Goal: Information Seeking & Learning: Learn about a topic

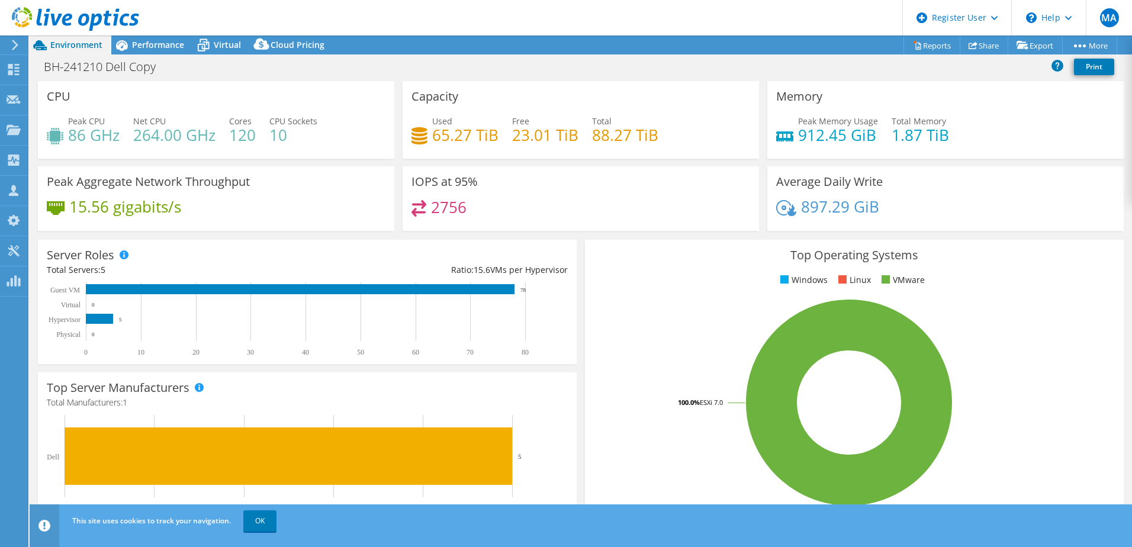
select select "USD"
click at [178, 46] on span "Performance" at bounding box center [158, 44] width 52 height 11
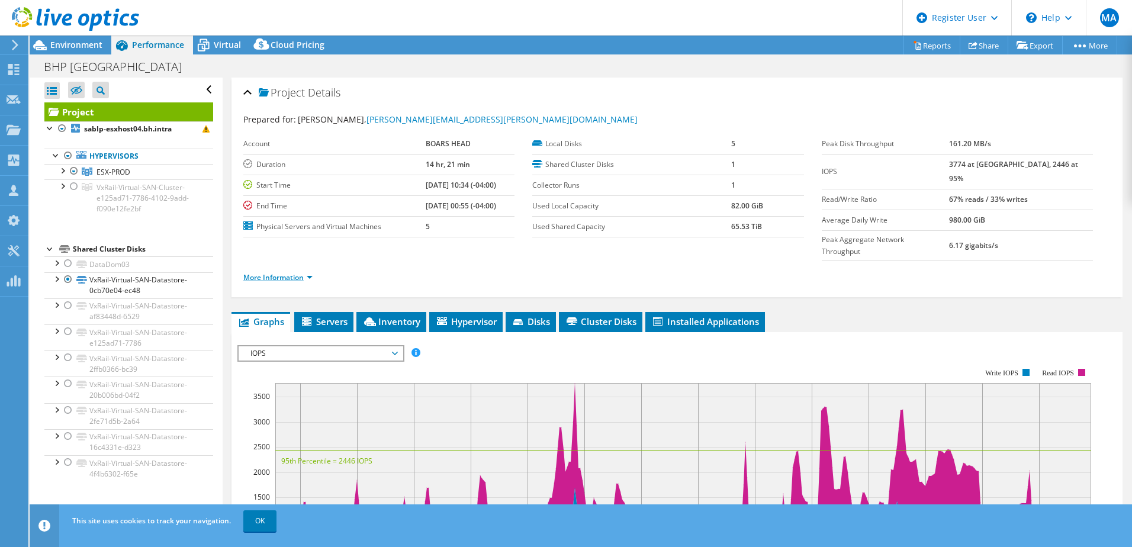
click at [280, 272] on link "More Information" at bounding box center [277, 277] width 69 height 10
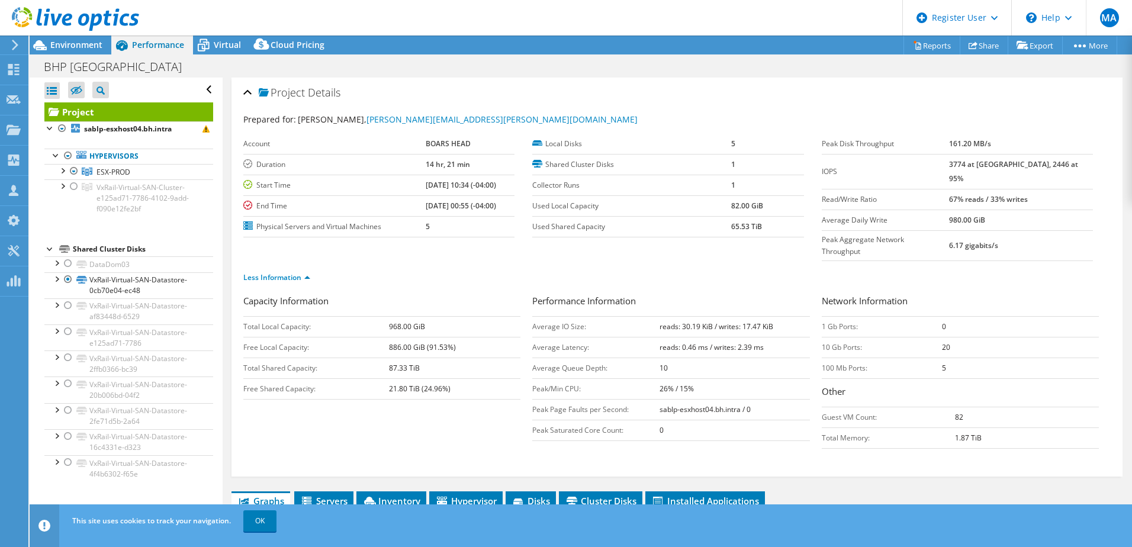
click at [98, 38] on div at bounding box center [69, 20] width 139 height 40
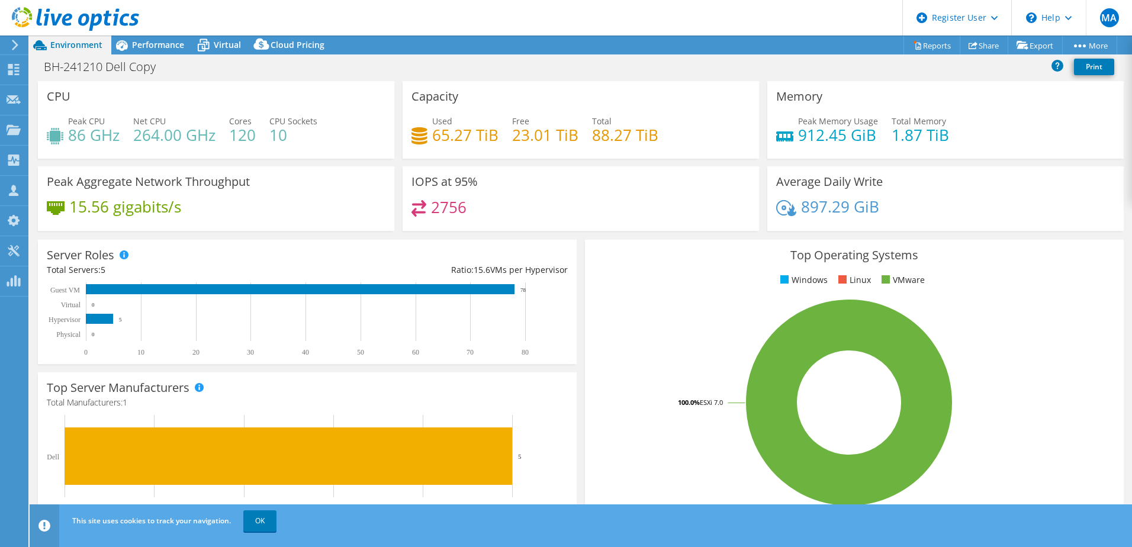
select select "USD"
click at [167, 49] on span "Performance" at bounding box center [158, 44] width 52 height 11
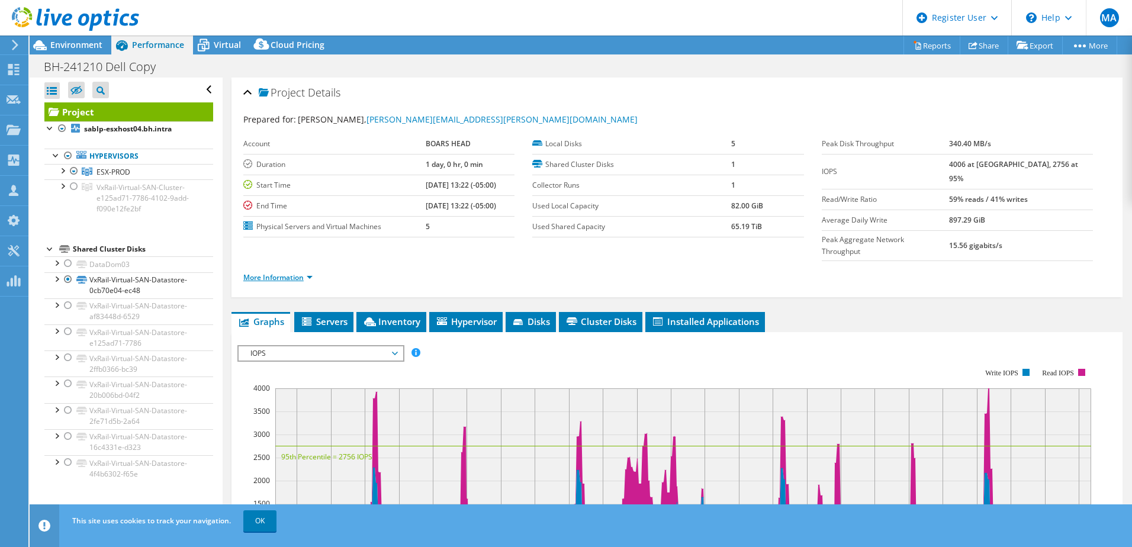
click at [304, 272] on link "More Information" at bounding box center [277, 277] width 69 height 10
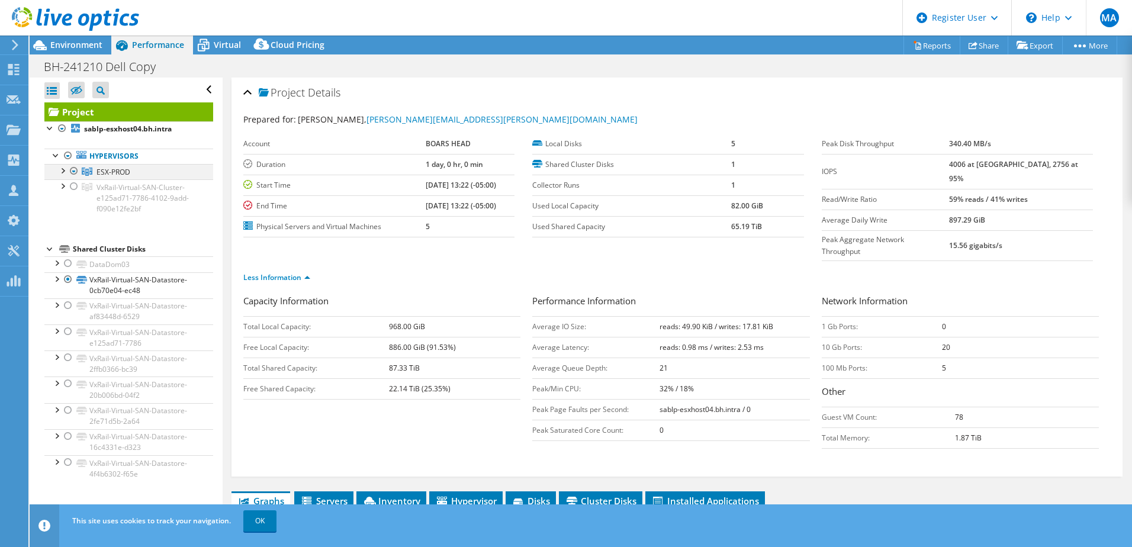
click at [64, 168] on div at bounding box center [62, 170] width 12 height 12
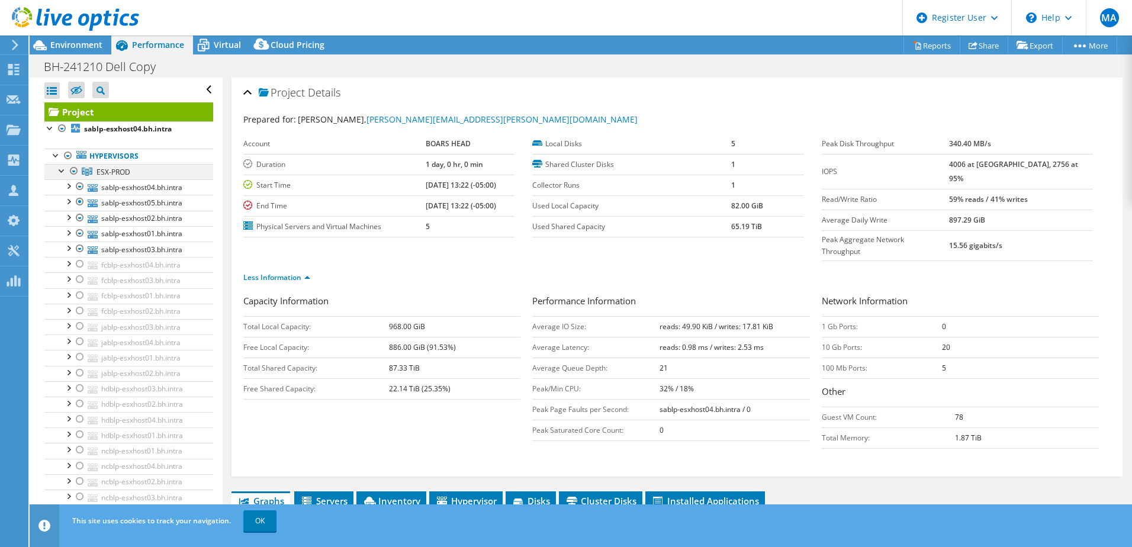
click at [73, 171] on div at bounding box center [74, 171] width 12 height 14
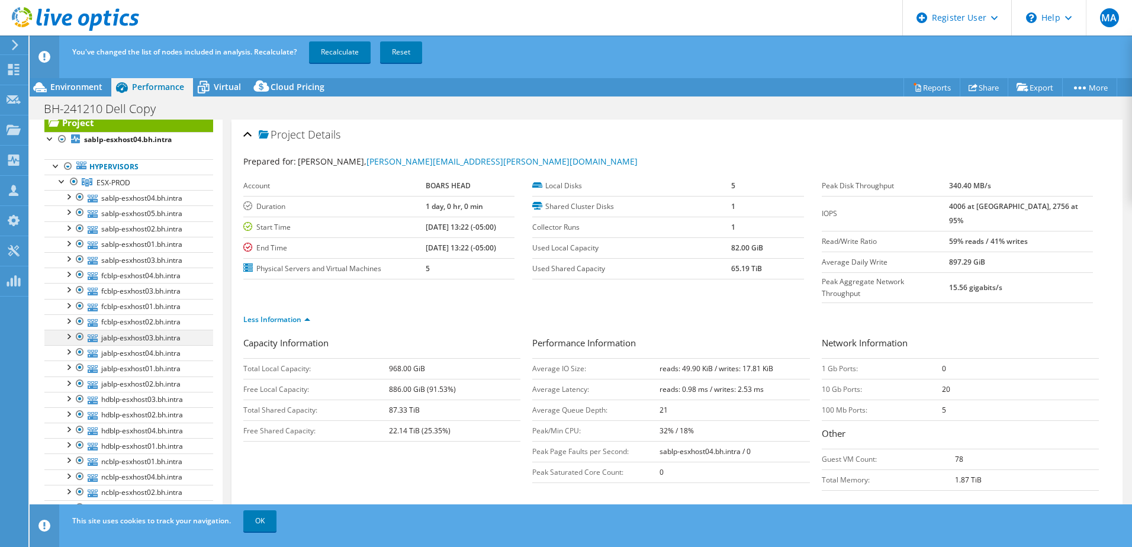
scroll to position [59, 0]
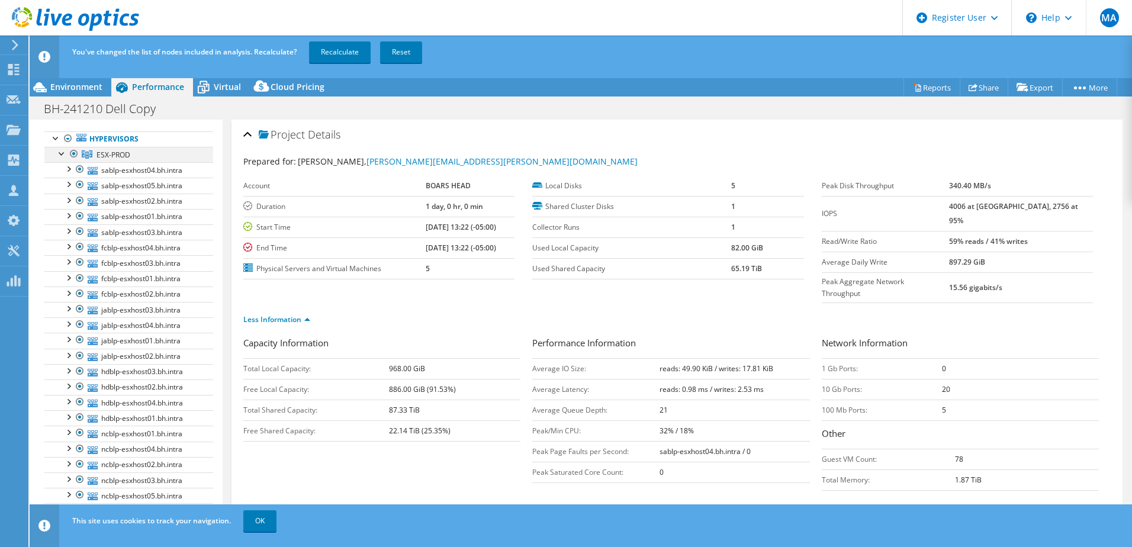
click at [71, 154] on div at bounding box center [74, 154] width 12 height 14
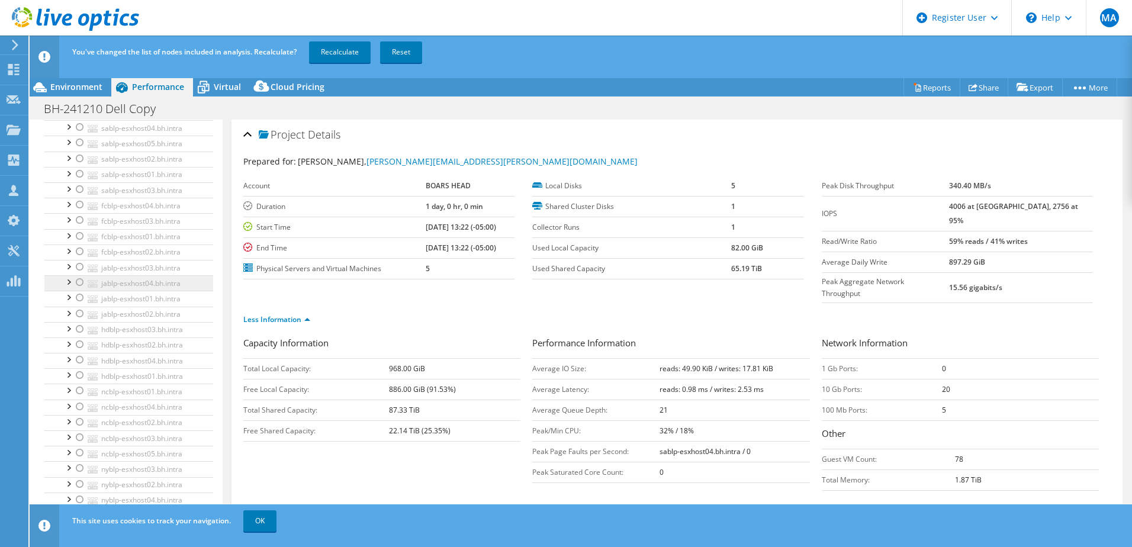
scroll to position [118, 0]
click at [78, 313] on div at bounding box center [80, 312] width 12 height 14
click at [81, 328] on div at bounding box center [80, 327] width 12 height 14
click at [81, 346] on div at bounding box center [80, 343] width 12 height 14
click at [81, 359] on div at bounding box center [80, 358] width 12 height 14
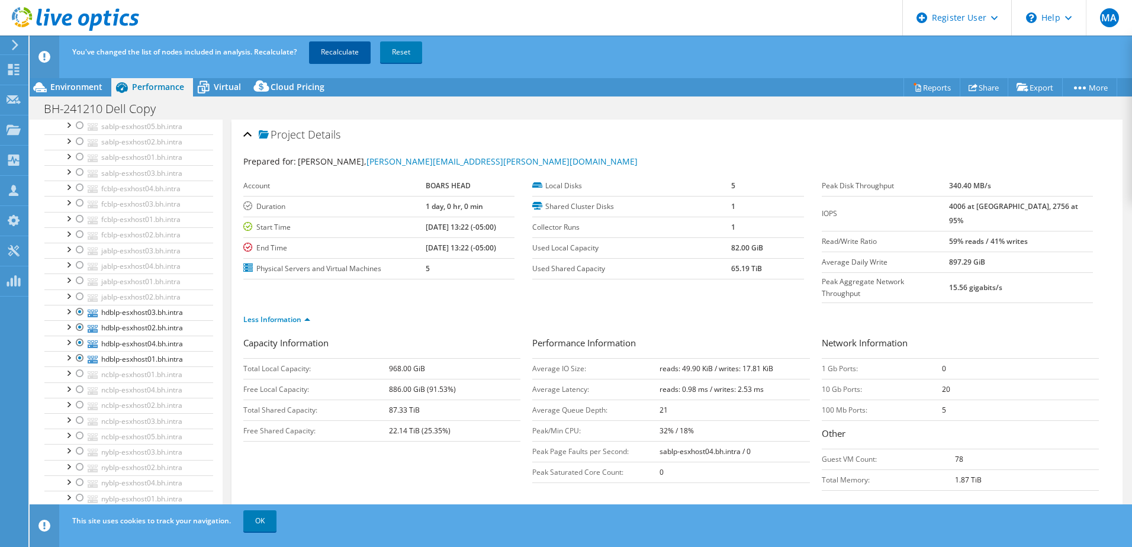
click at [328, 58] on link "Recalculate" at bounding box center [340, 51] width 62 height 21
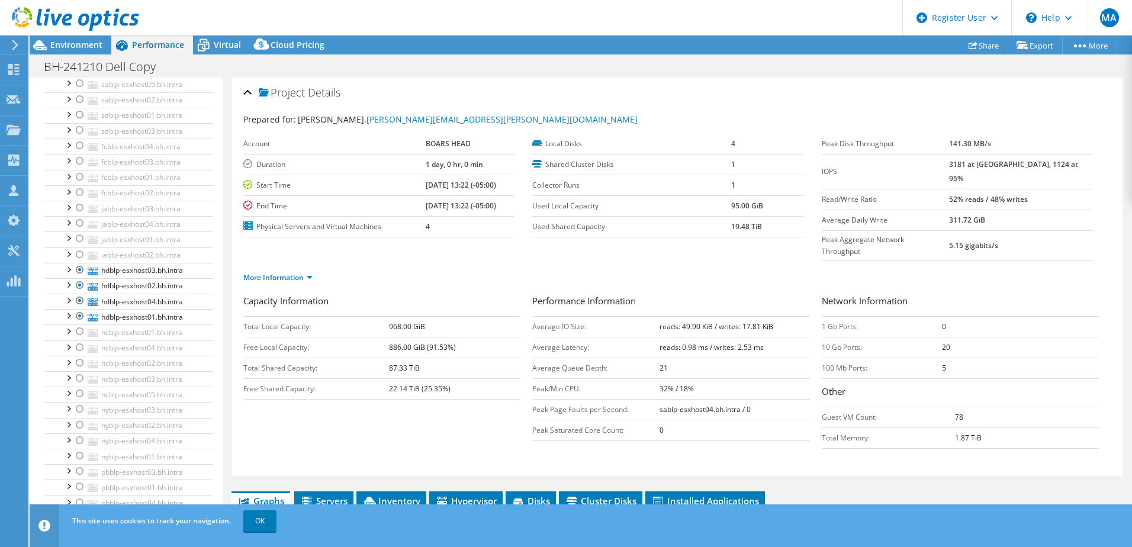
scroll to position [0, 0]
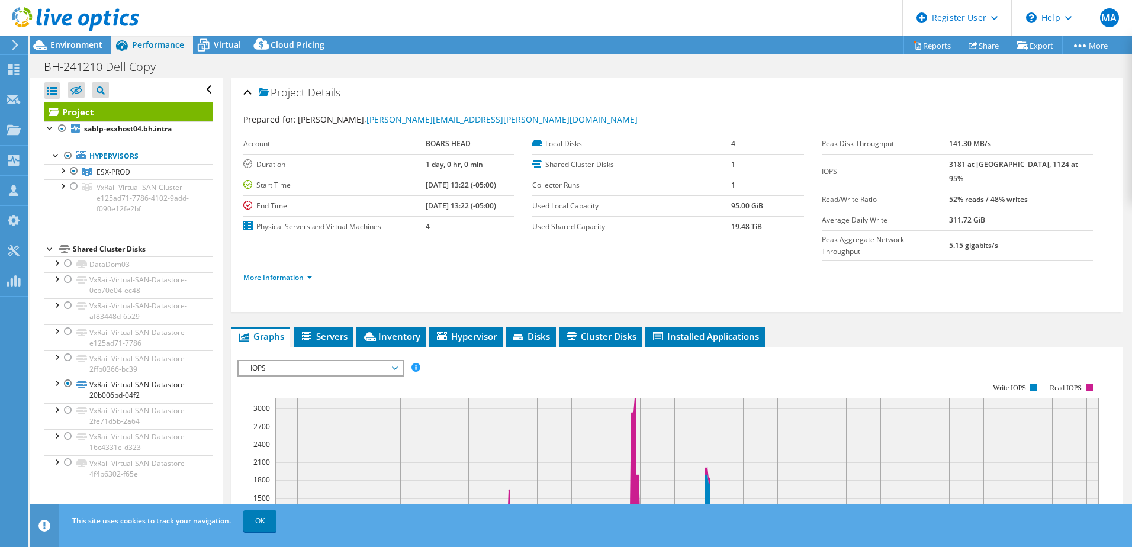
click at [102, 36] on div at bounding box center [69, 20] width 139 height 40
click at [97, 41] on span "Environment" at bounding box center [76, 44] width 52 height 11
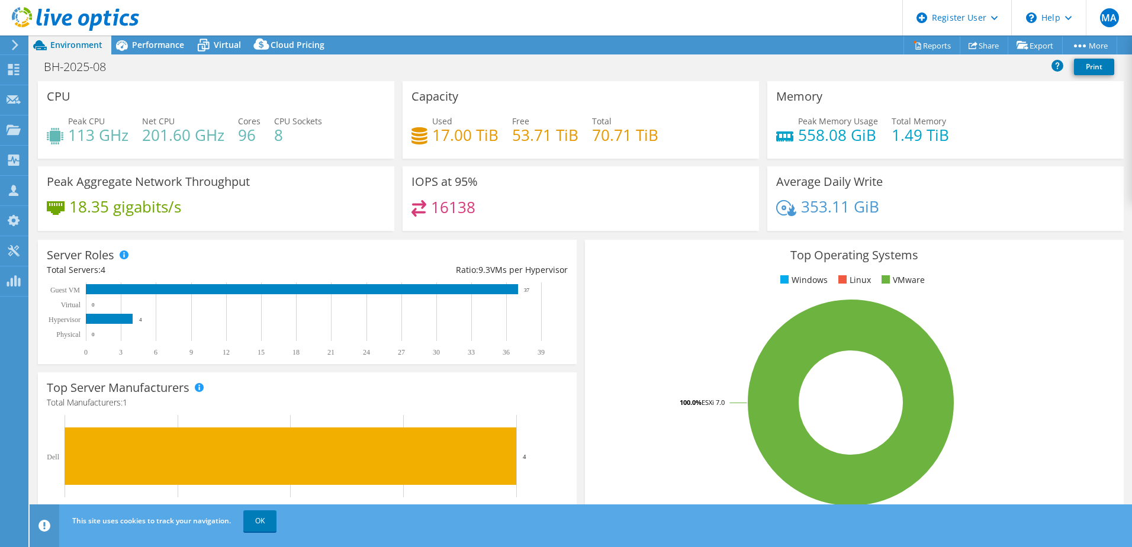
select select "USD"
click at [173, 36] on div "Performance" at bounding box center [152, 45] width 82 height 19
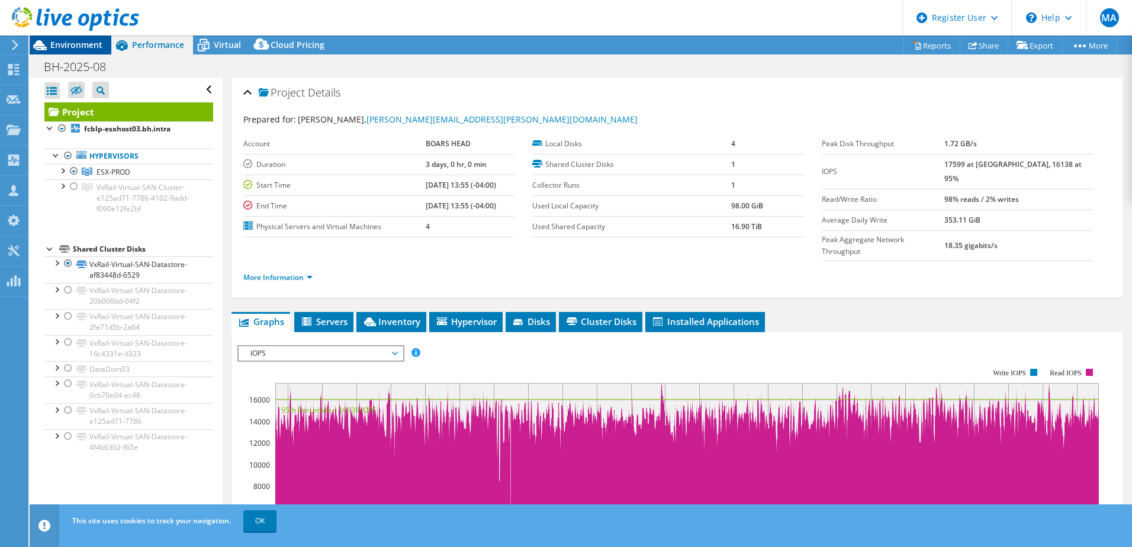
click at [88, 43] on span "Environment" at bounding box center [76, 44] width 52 height 11
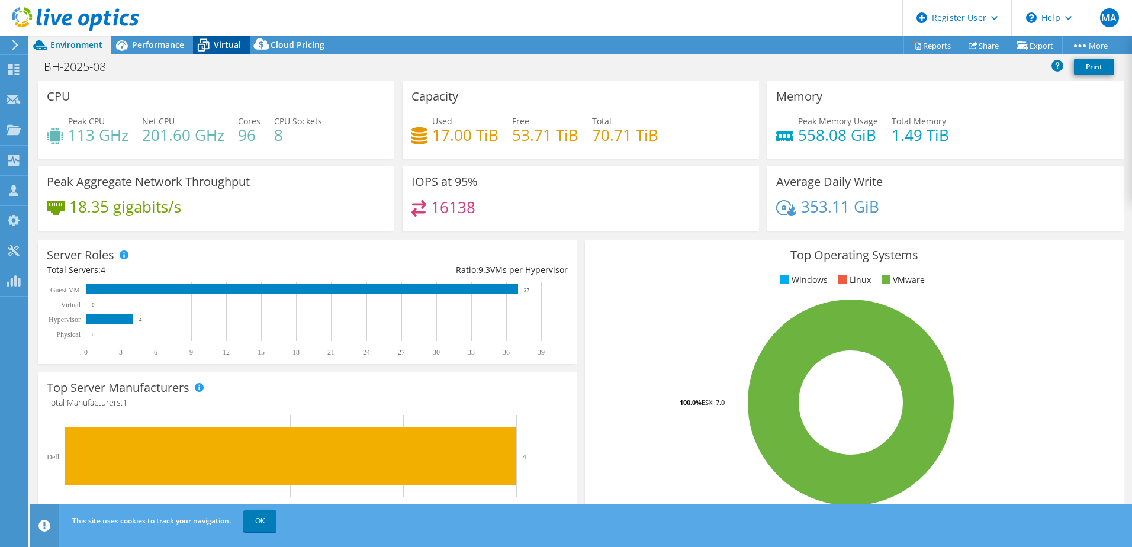
click at [245, 42] on div "Virtual" at bounding box center [221, 45] width 57 height 19
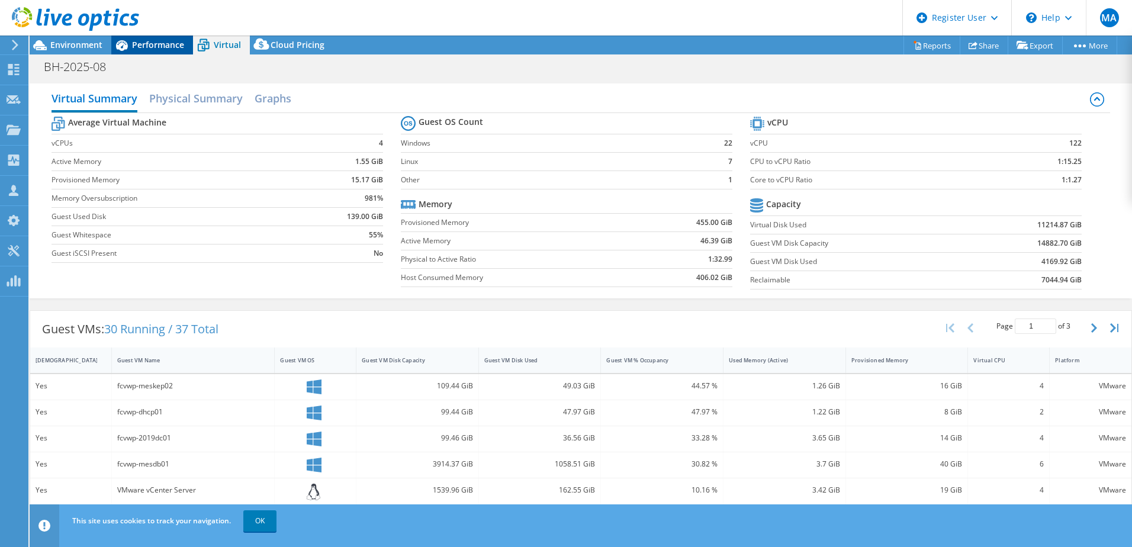
click at [159, 43] on span "Performance" at bounding box center [158, 44] width 52 height 11
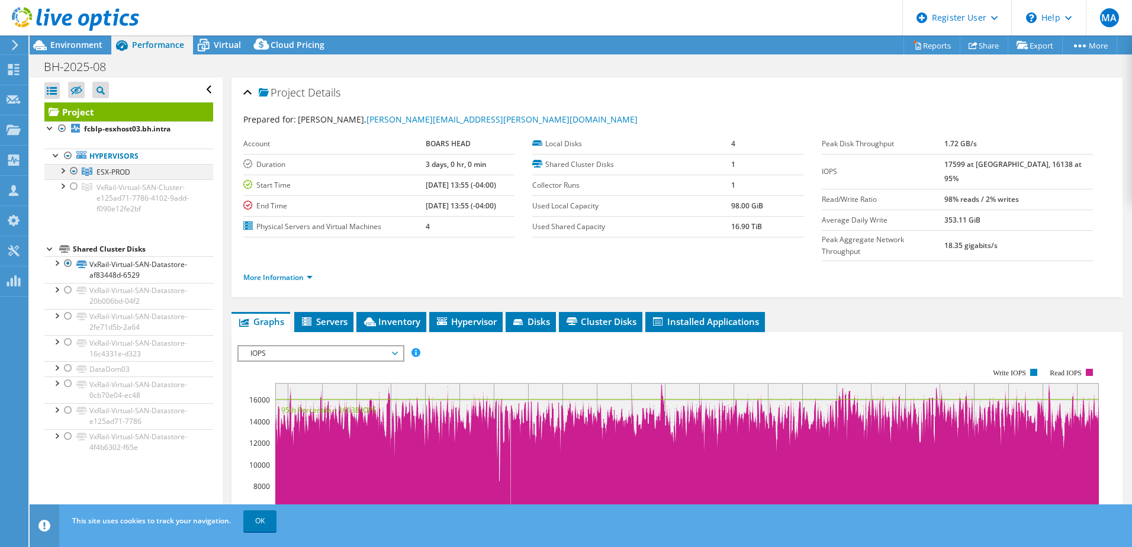
click at [59, 175] on div at bounding box center [62, 170] width 12 height 12
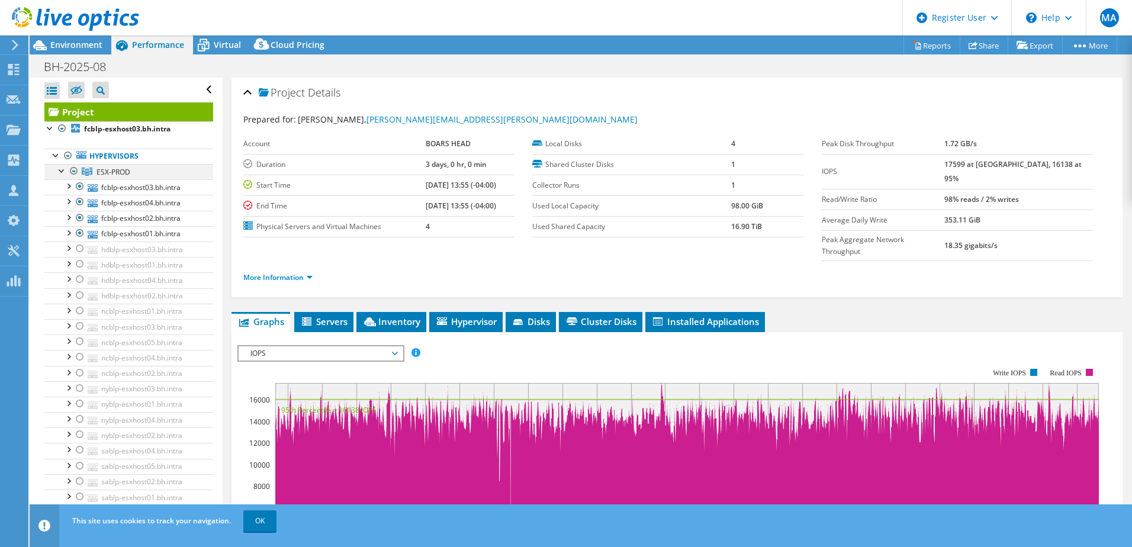
click at [75, 170] on div at bounding box center [74, 171] width 12 height 14
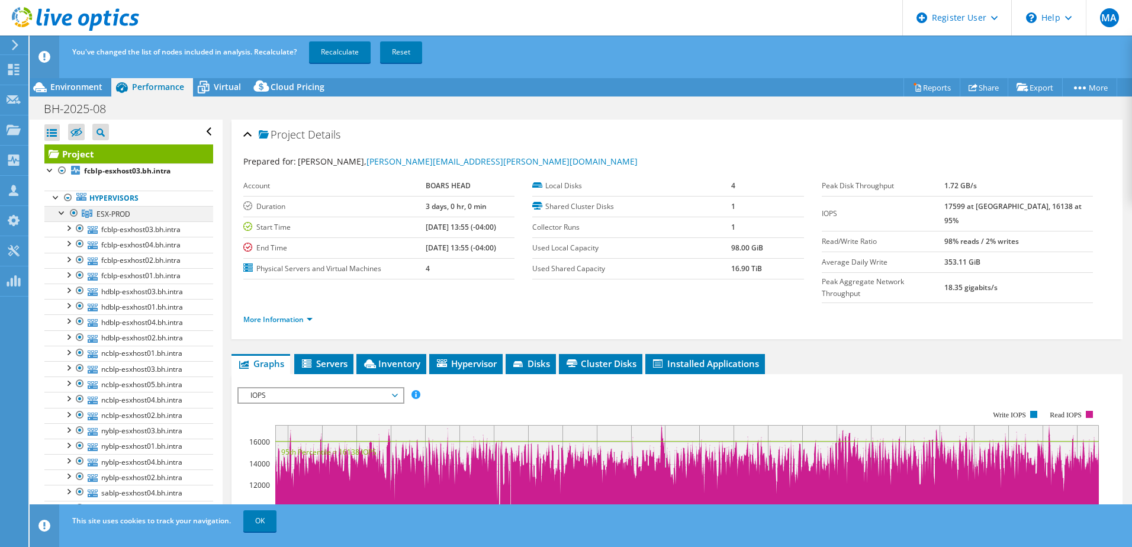
click at [74, 213] on div at bounding box center [74, 213] width 12 height 14
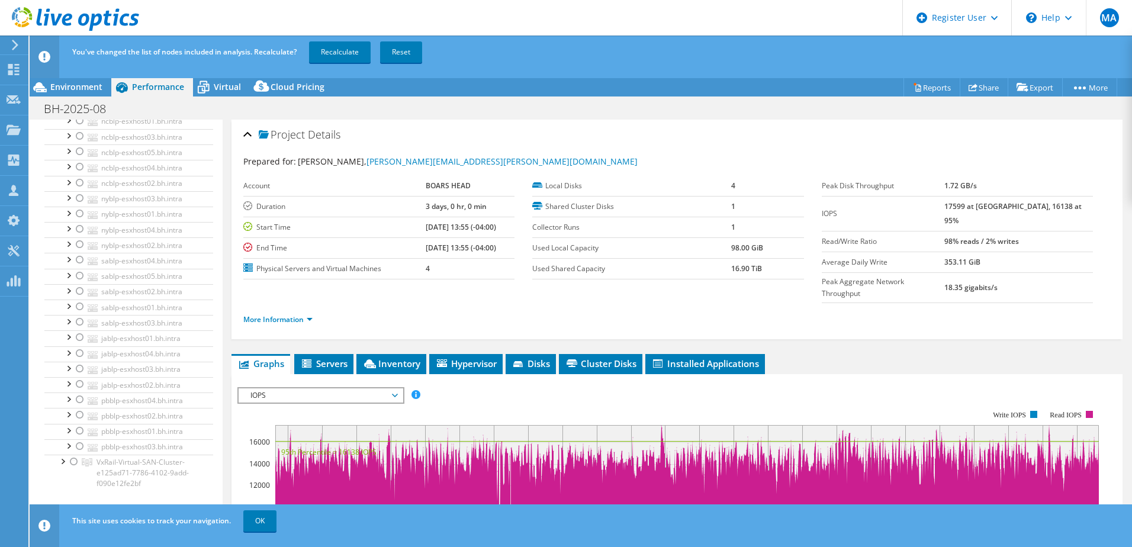
scroll to position [237, 0]
click at [81, 255] on div at bounding box center [80, 255] width 12 height 14
click at [78, 271] on div at bounding box center [80, 271] width 12 height 14
click at [79, 287] on div at bounding box center [80, 287] width 12 height 14
click at [82, 303] on div at bounding box center [80, 302] width 12 height 14
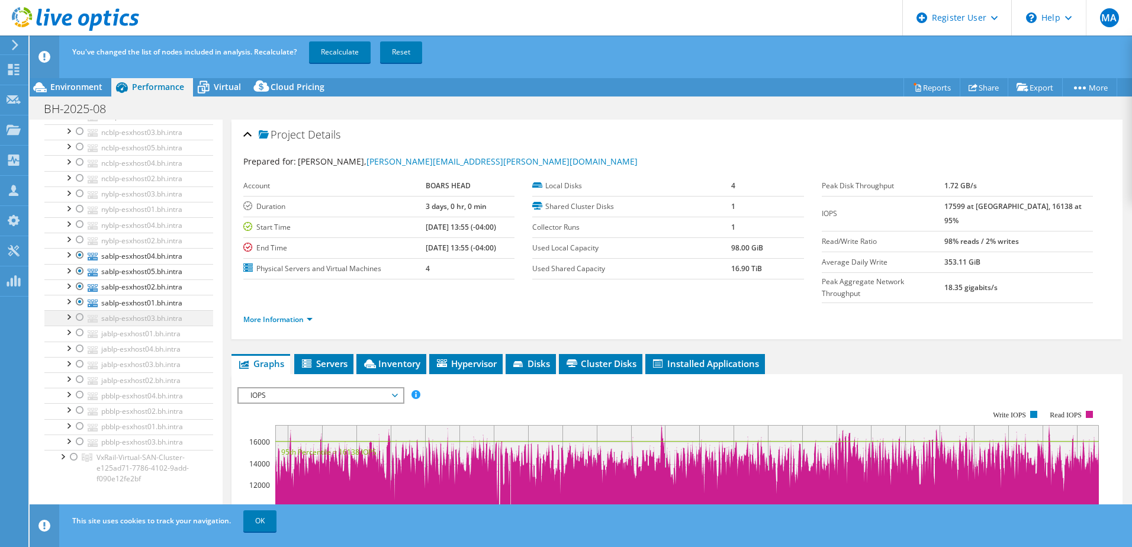
click at [80, 318] on div at bounding box center [80, 317] width 12 height 14
click at [350, 49] on link "Recalculate" at bounding box center [340, 51] width 62 height 21
click at [267, 314] on link "More Information" at bounding box center [277, 319] width 69 height 10
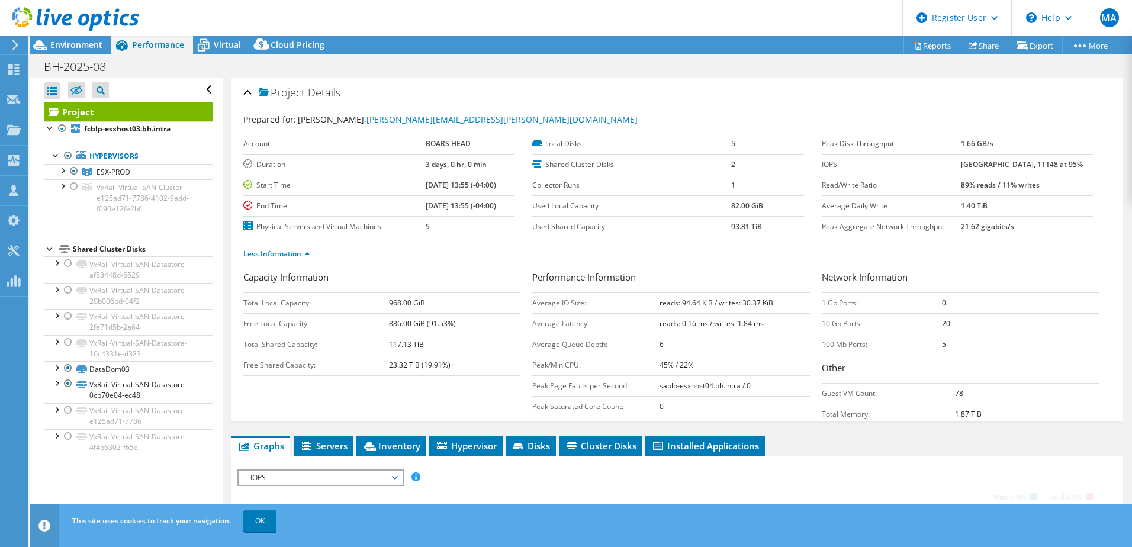
scroll to position [0, 0]
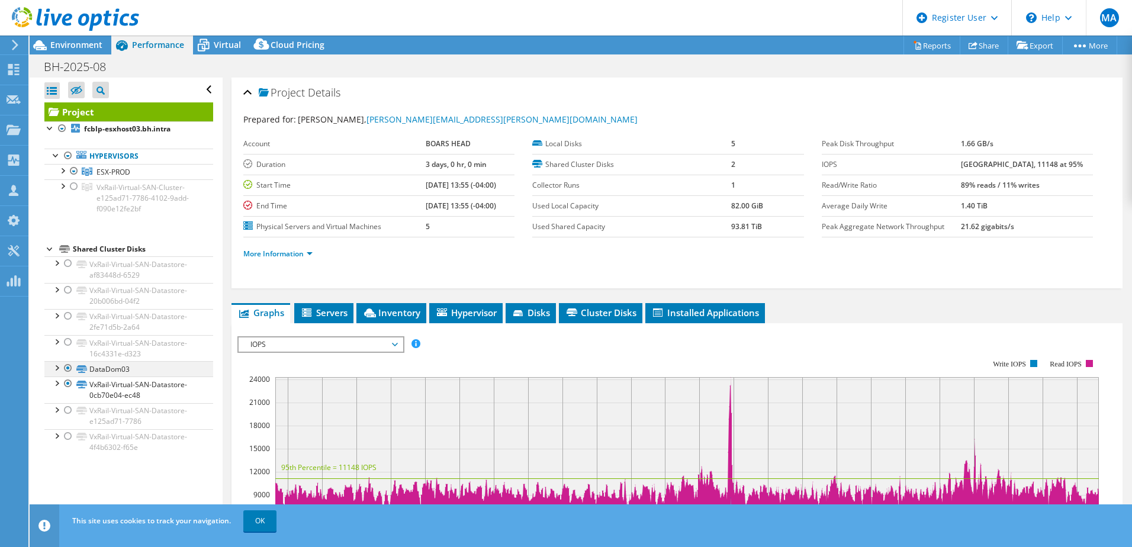
click at [66, 368] on div at bounding box center [68, 368] width 12 height 14
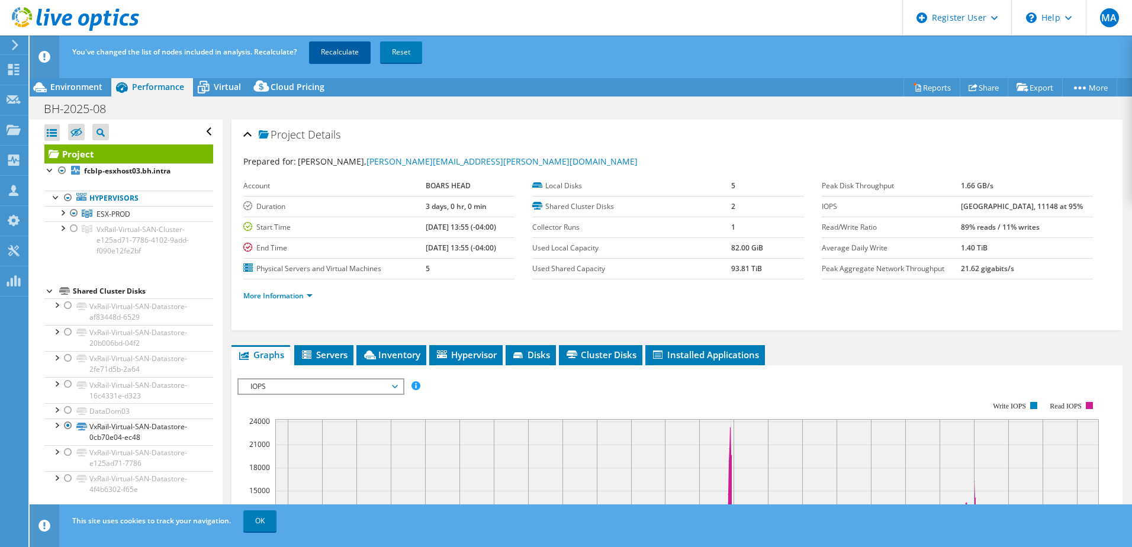
click at [354, 60] on link "Recalculate" at bounding box center [340, 51] width 62 height 21
click at [305, 295] on link "More Information" at bounding box center [277, 296] width 69 height 10
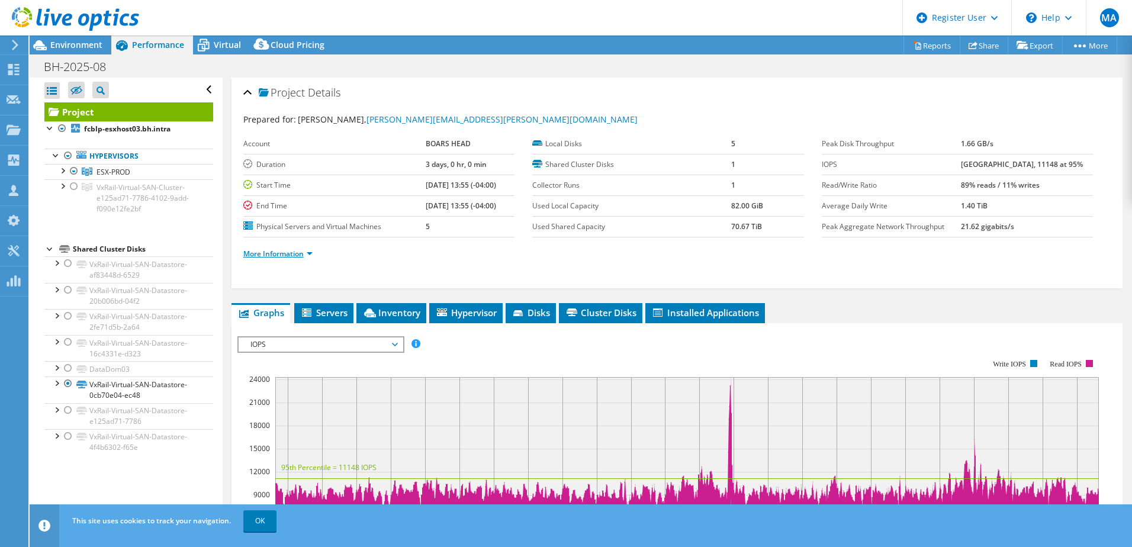
click at [301, 255] on link "More Information" at bounding box center [277, 254] width 69 height 10
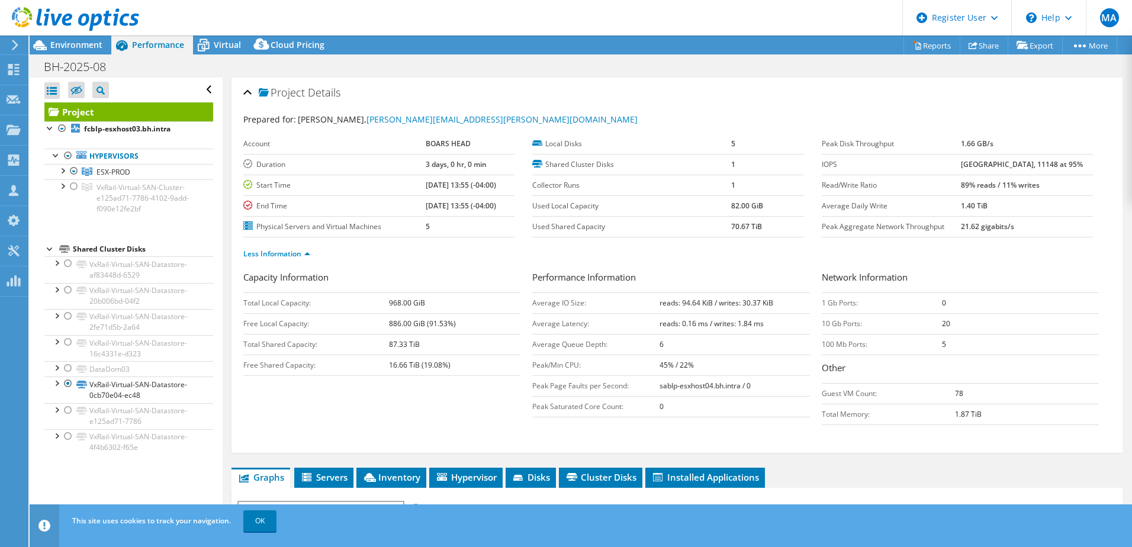
click at [87, 37] on div at bounding box center [69, 20] width 139 height 40
click at [87, 43] on span "Environment" at bounding box center [76, 44] width 52 height 11
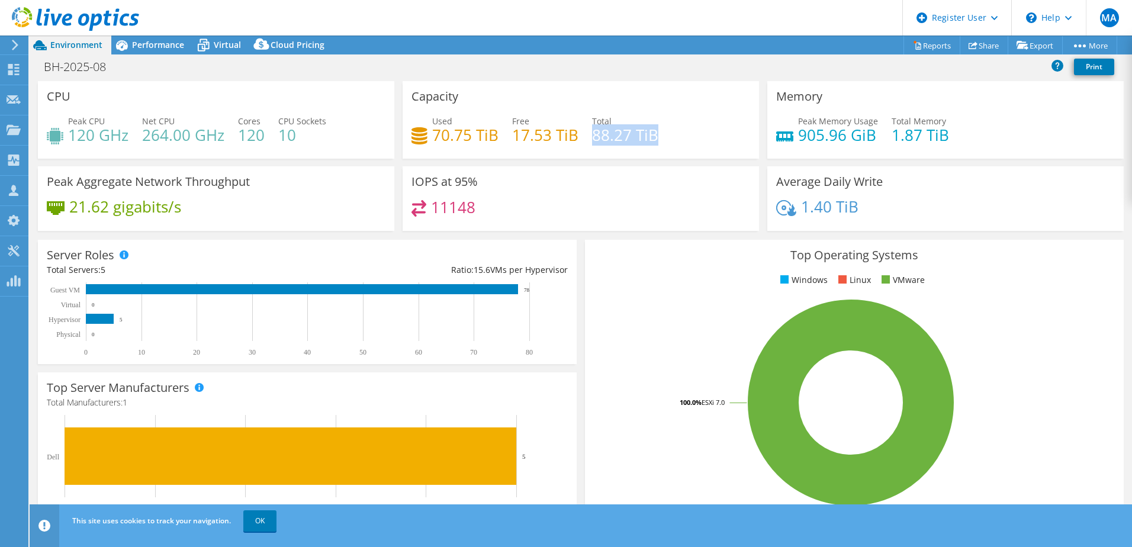
drag, startPoint x: 589, startPoint y: 138, endPoint x: 656, endPoint y: 141, distance: 66.4
click at [656, 141] on div "Used 70.75 TiB Free 17.53 TiB Total 88.27 TiB" at bounding box center [581, 134] width 339 height 38
drag, startPoint x: 429, startPoint y: 134, endPoint x: 512, endPoint y: 134, distance: 82.3
click at [512, 134] on div "Used 70.75 TiB Free 17.53 TiB Total 88.27 TiB" at bounding box center [581, 134] width 339 height 38
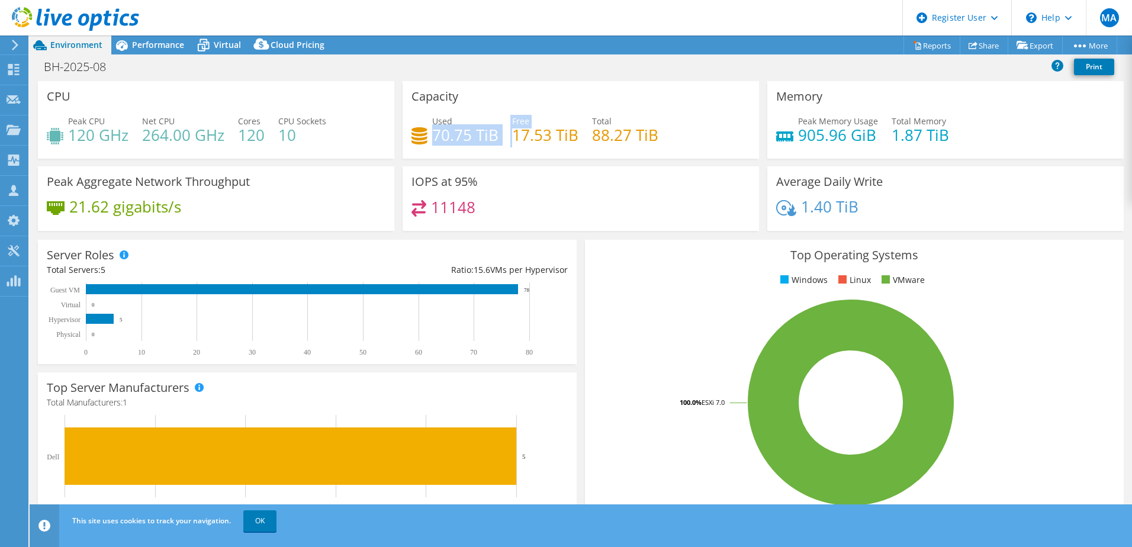
drag, startPoint x: 512, startPoint y: 134, endPoint x: 496, endPoint y: 153, distance: 25.2
click at [496, 153] on div "Capacity Used 70.75 TiB Free 17.53 TiB Total 88.27 TiB" at bounding box center [581, 120] width 356 height 78
click at [230, 43] on span "Virtual" at bounding box center [227, 44] width 27 height 11
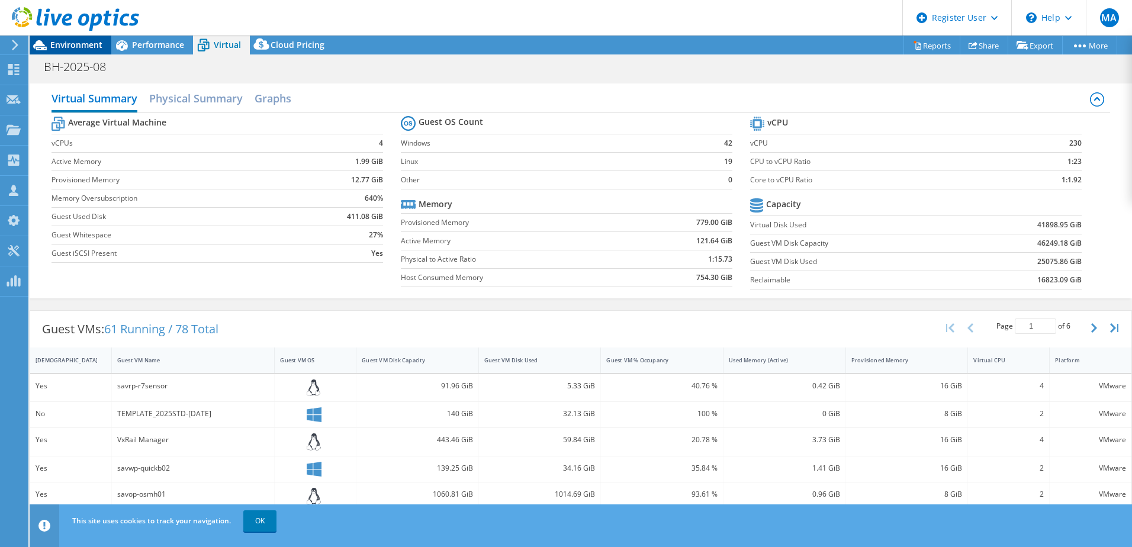
click at [74, 45] on span "Environment" at bounding box center [76, 44] width 52 height 11
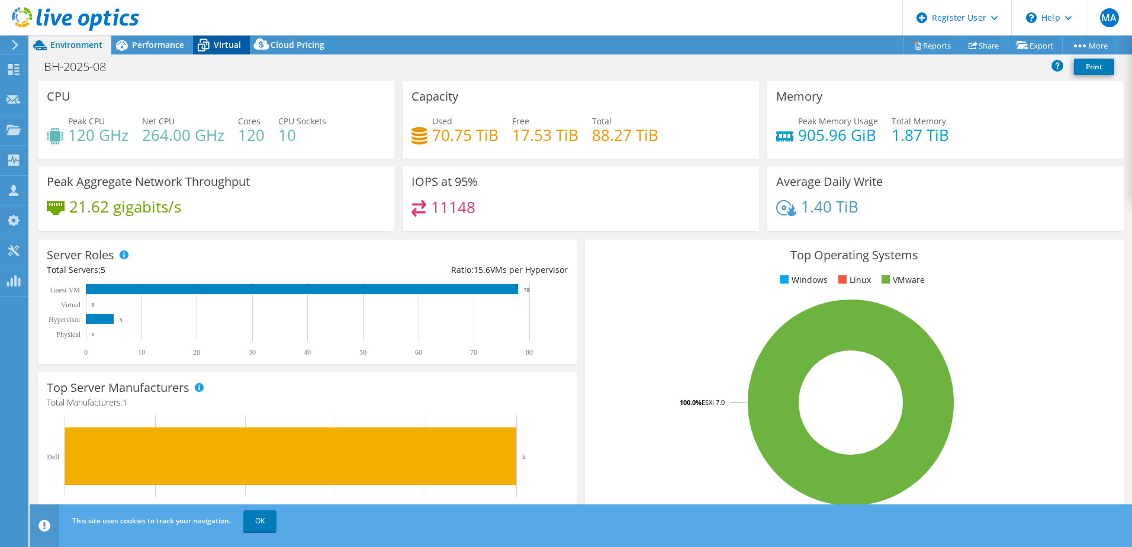
click at [230, 44] on span "Virtual" at bounding box center [227, 44] width 27 height 11
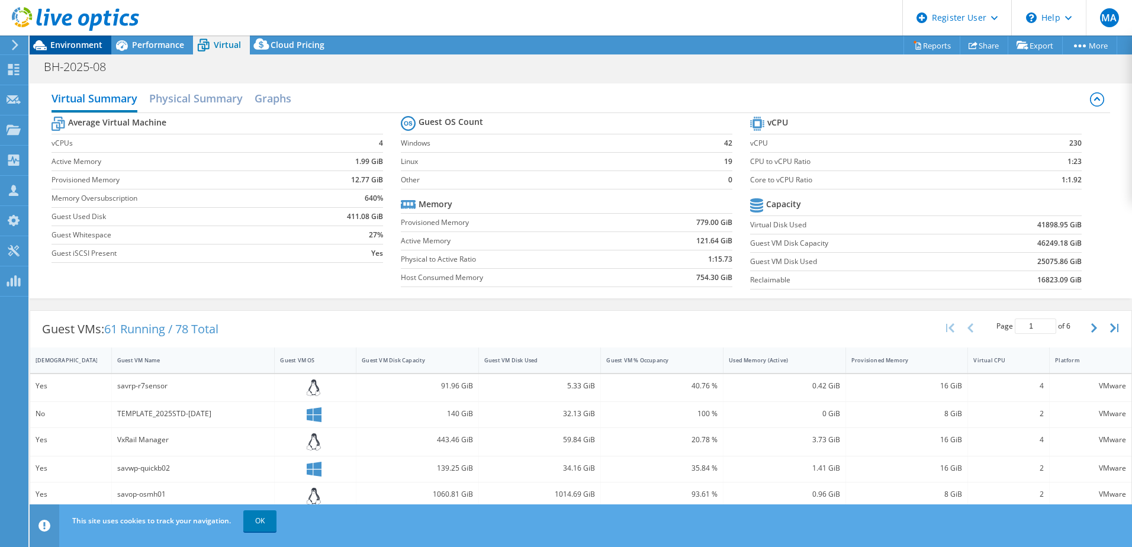
click at [62, 41] on span "Environment" at bounding box center [76, 44] width 52 height 11
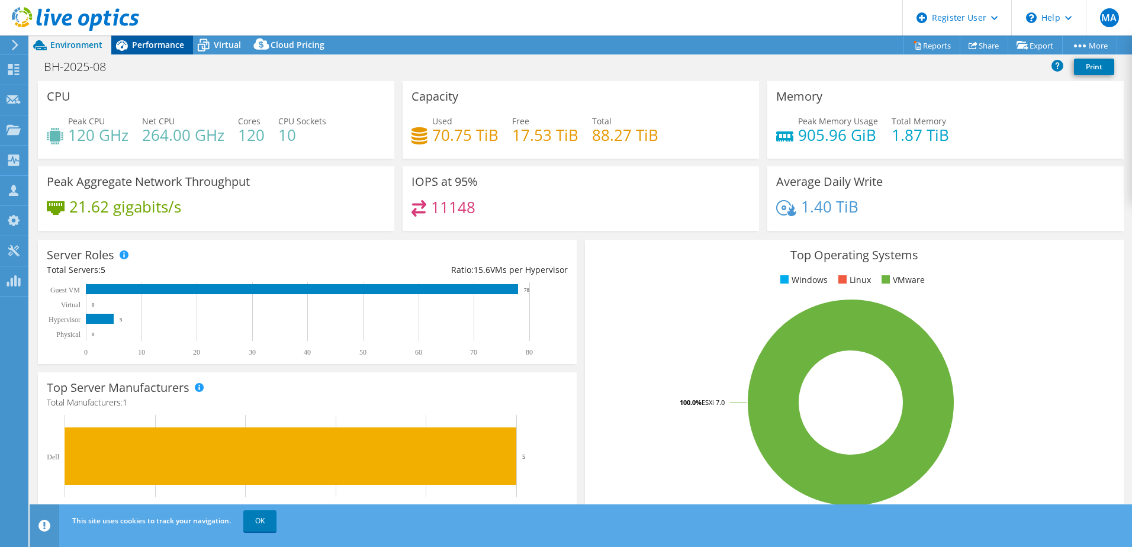
click at [146, 42] on span "Performance" at bounding box center [158, 44] width 52 height 11
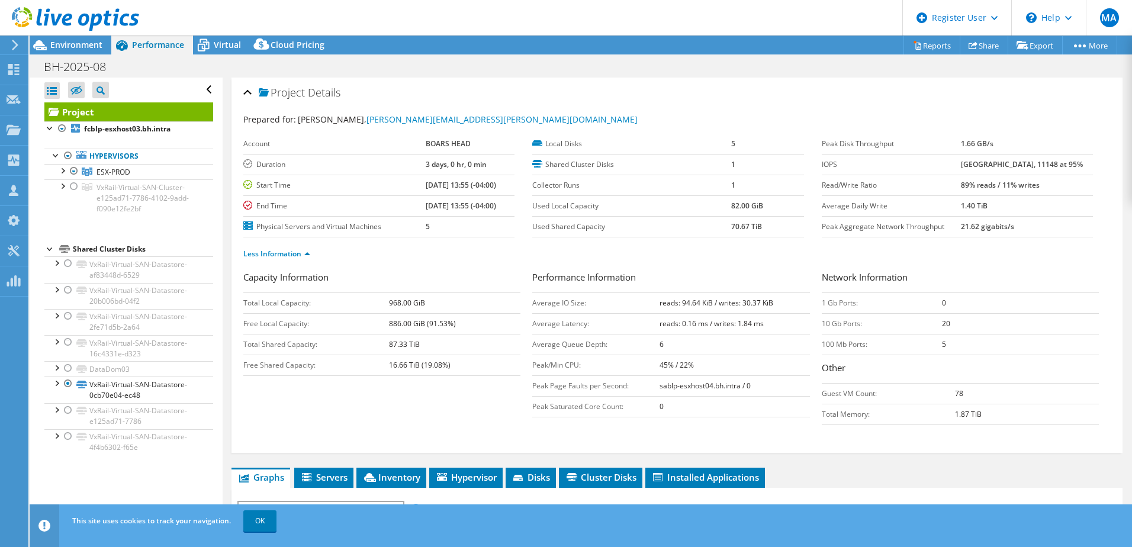
drag, startPoint x: 87, startPoint y: 43, endPoint x: 114, endPoint y: 62, distance: 33.0
click at [87, 43] on span "Environment" at bounding box center [76, 44] width 52 height 11
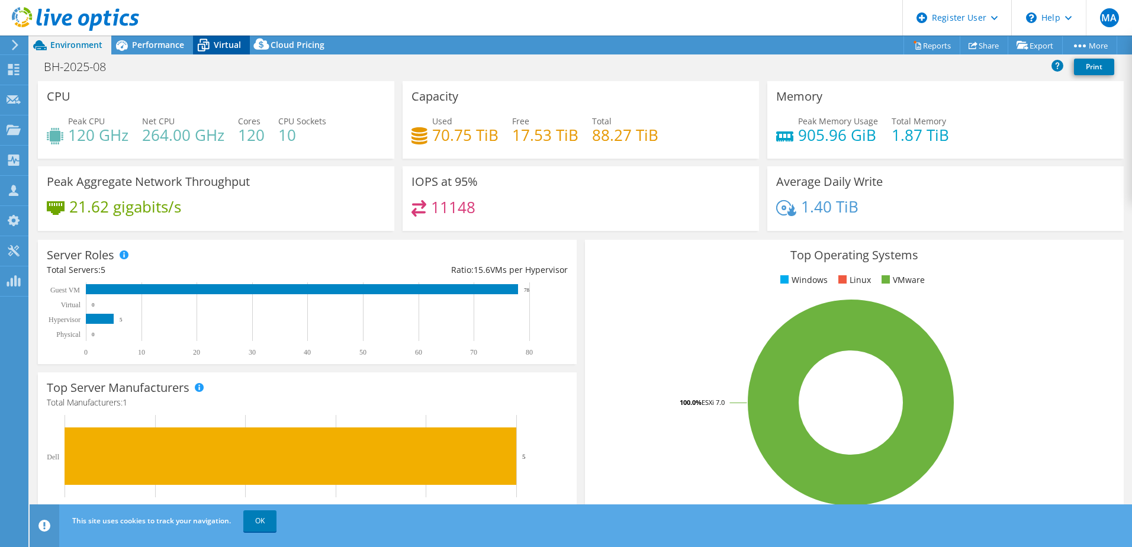
click at [243, 47] on div "Virtual" at bounding box center [221, 45] width 57 height 19
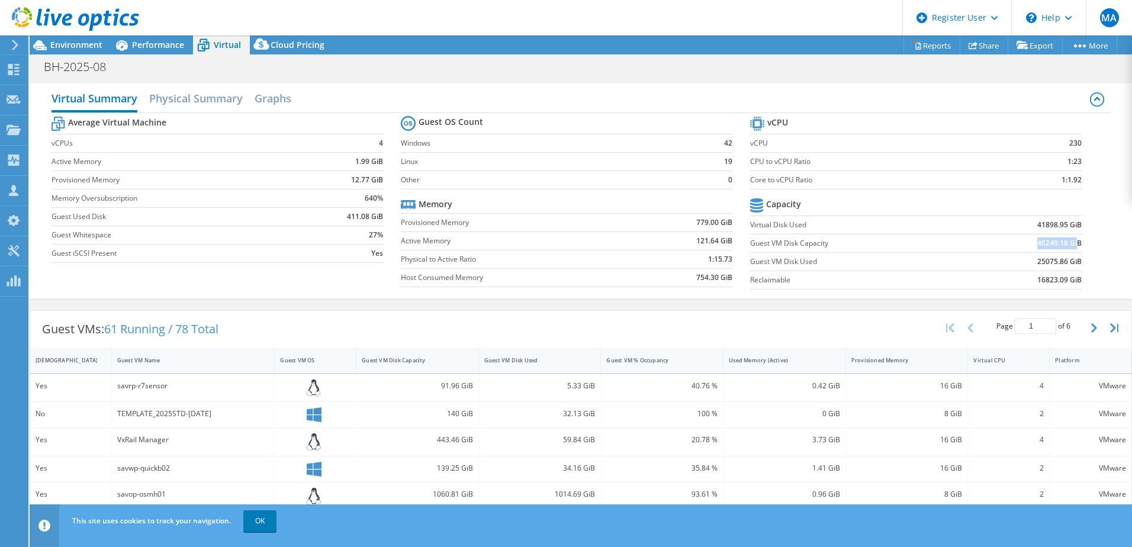
drag, startPoint x: 1026, startPoint y: 243, endPoint x: 1072, endPoint y: 244, distance: 45.6
click at [1071, 244] on td "46249.18 GiB" at bounding box center [1024, 243] width 115 height 18
drag, startPoint x: 1072, startPoint y: 244, endPoint x: 1077, endPoint y: 250, distance: 7.6
click at [1077, 250] on section "vCPU vCPU 230 CPU to vCPU Ratio 1:23 Core to vCPU Ratio 1:1.92 Capacity Virtual…" at bounding box center [924, 205] width 349 height 182
click at [152, 43] on span "Performance" at bounding box center [158, 44] width 52 height 11
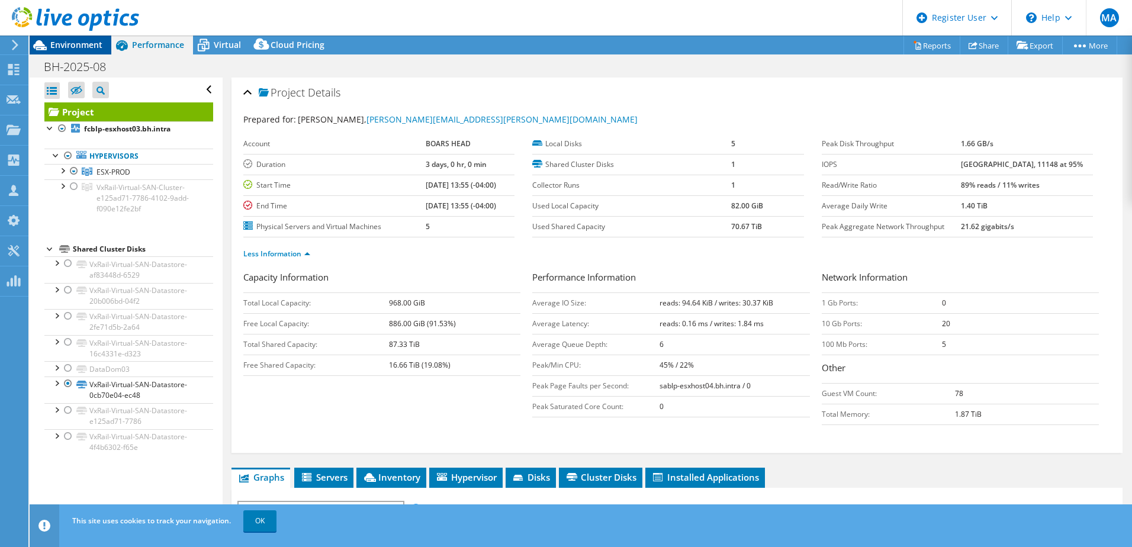
click at [89, 48] on span "Environment" at bounding box center [76, 44] width 52 height 11
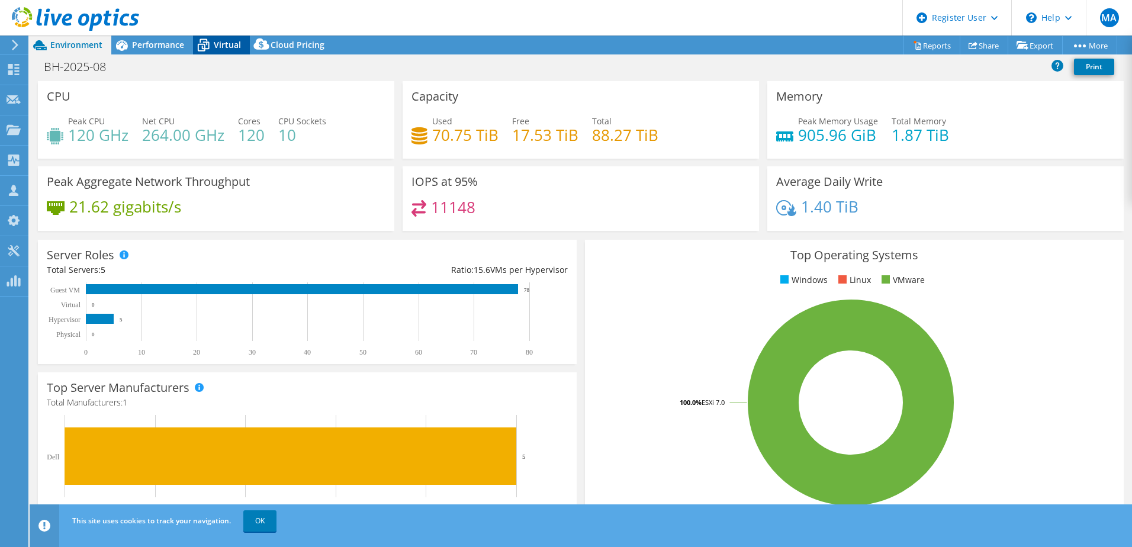
click at [230, 43] on span "Virtual" at bounding box center [227, 44] width 27 height 11
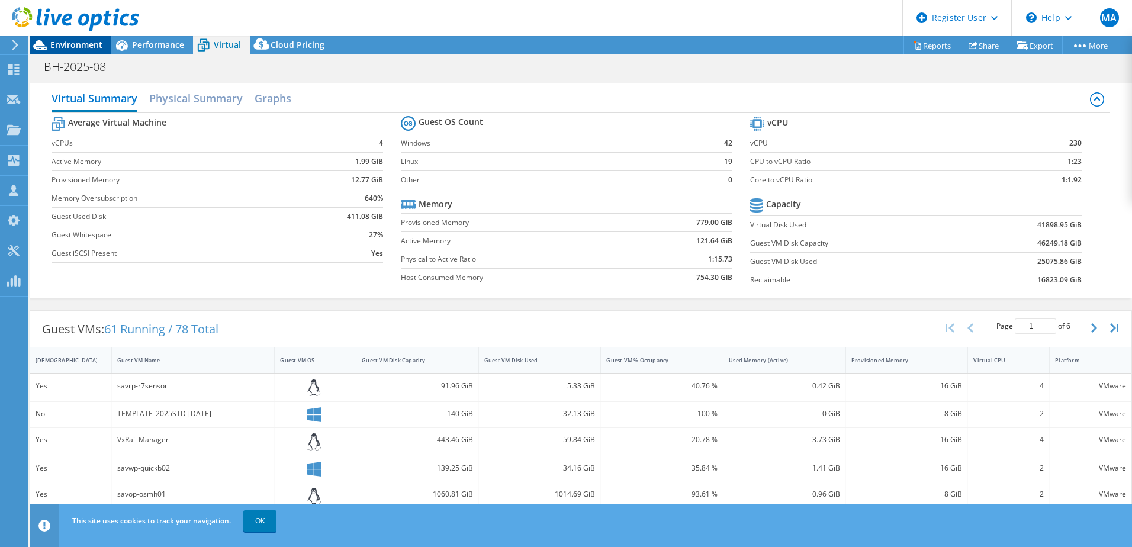
click at [98, 45] on span "Environment" at bounding box center [76, 44] width 52 height 11
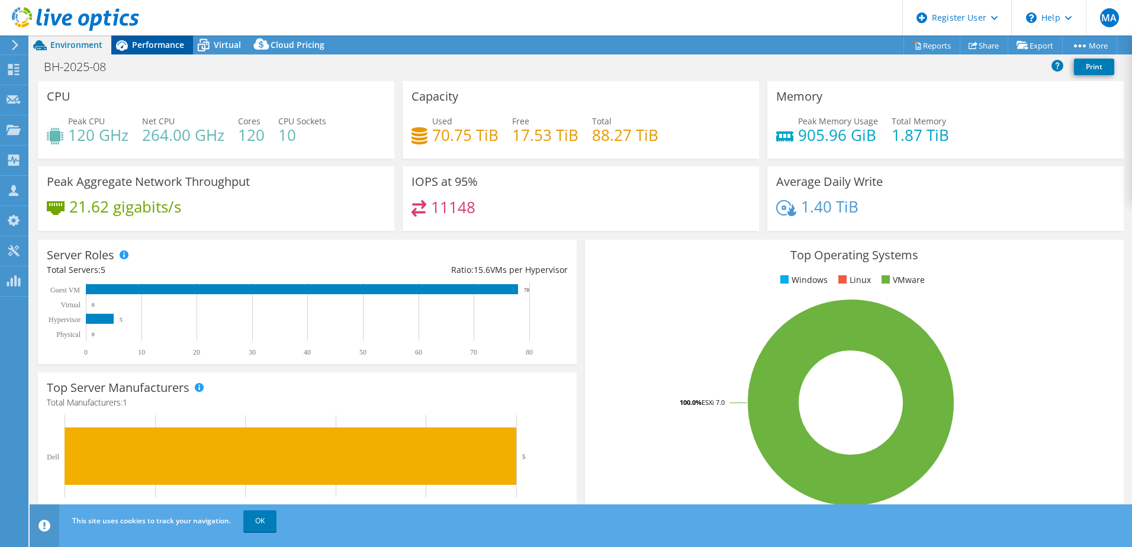
click at [152, 41] on span "Performance" at bounding box center [158, 44] width 52 height 11
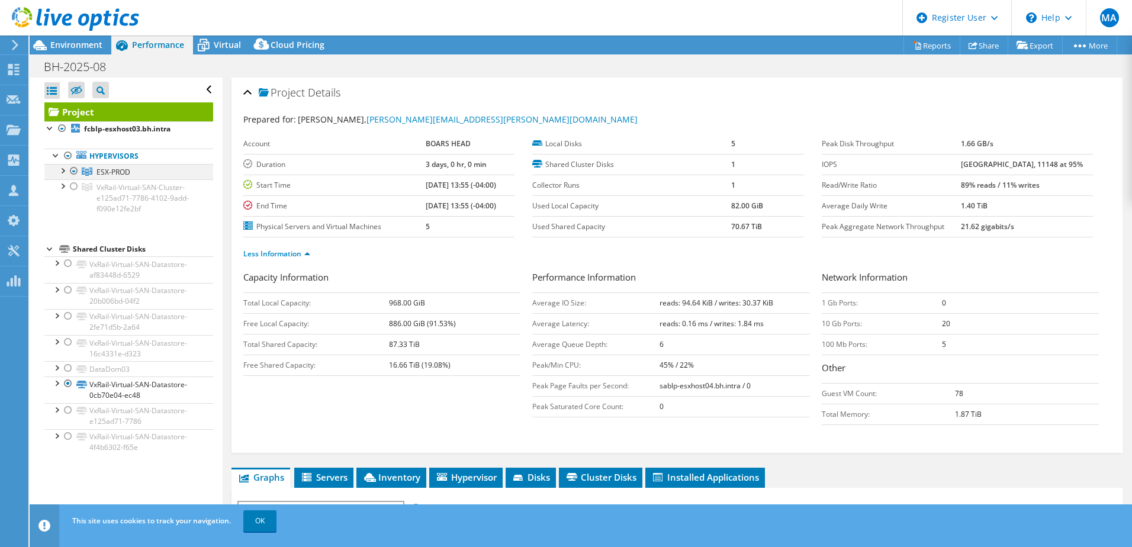
click at [64, 171] on div at bounding box center [62, 170] width 12 height 12
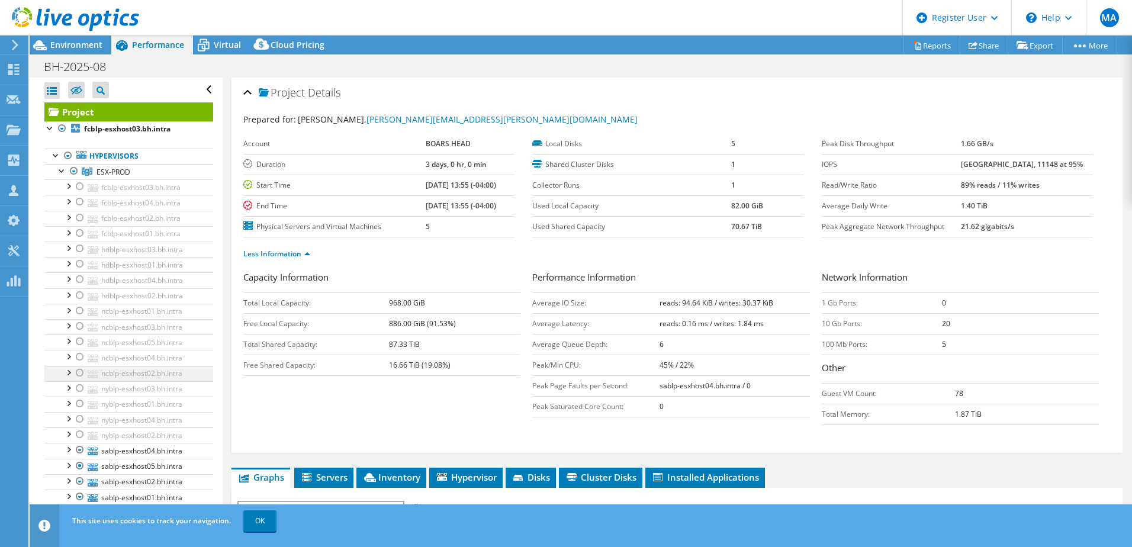
scroll to position [118, 0]
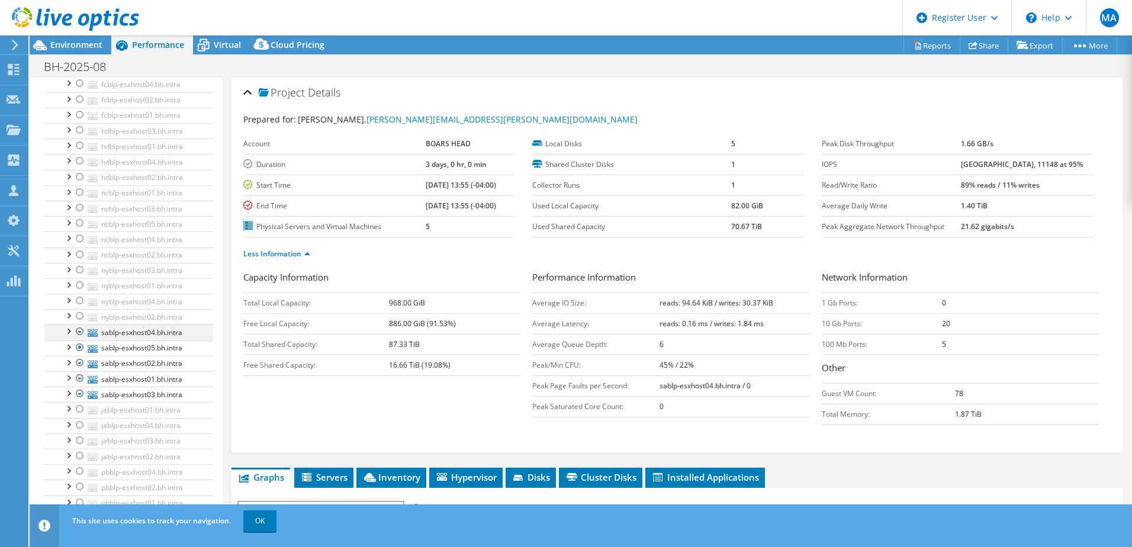
click at [79, 332] on div at bounding box center [80, 332] width 12 height 14
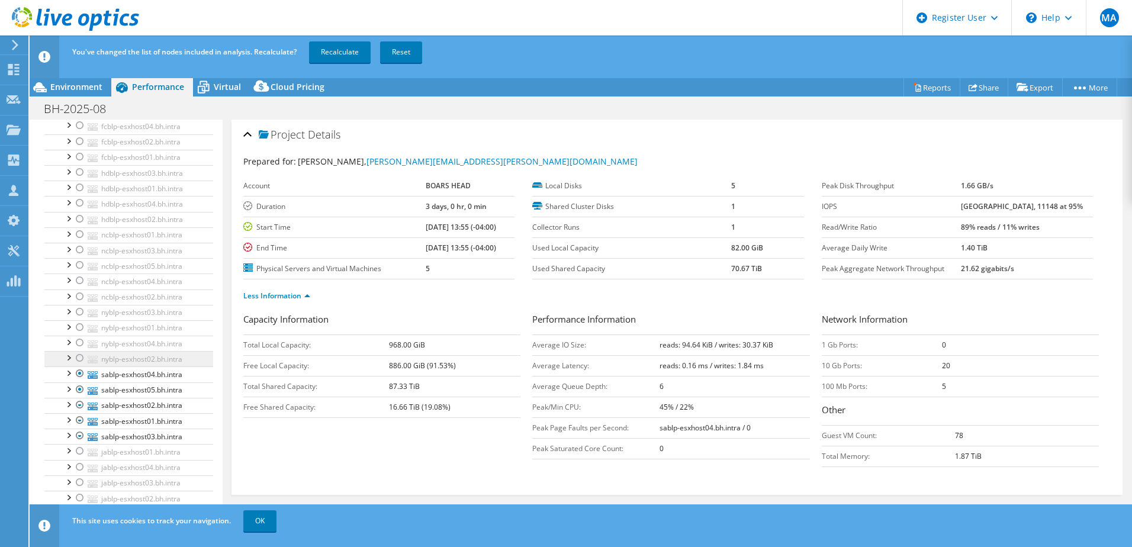
scroll to position [0, 0]
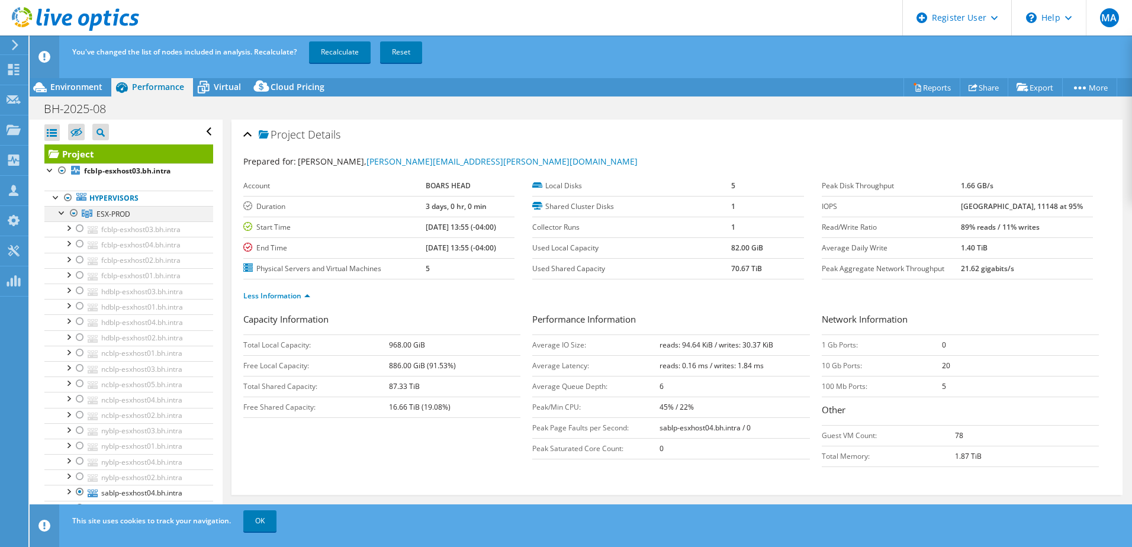
click at [72, 214] on div at bounding box center [74, 213] width 12 height 14
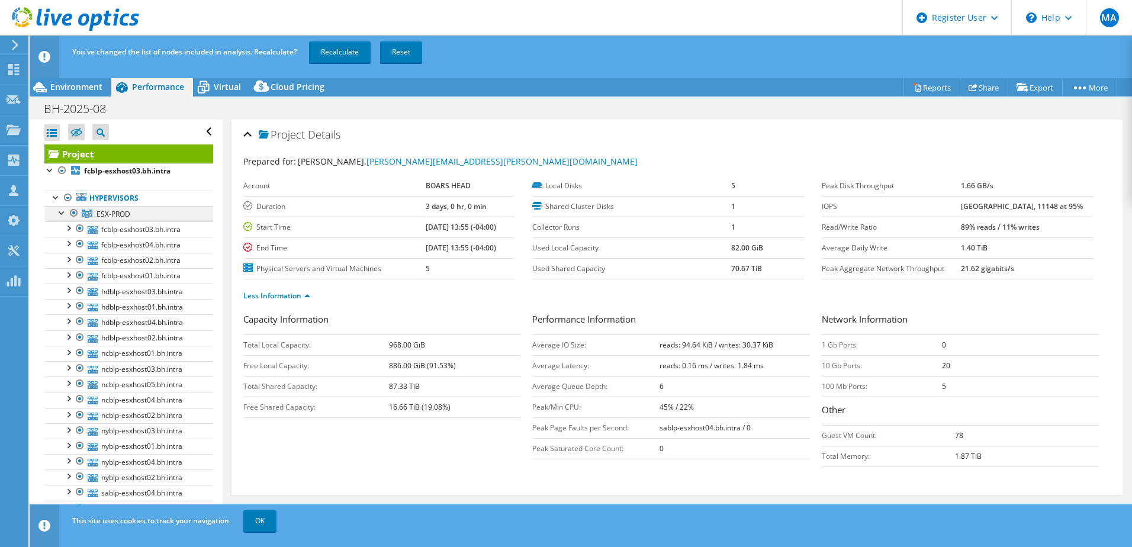
click at [71, 210] on div at bounding box center [74, 213] width 12 height 14
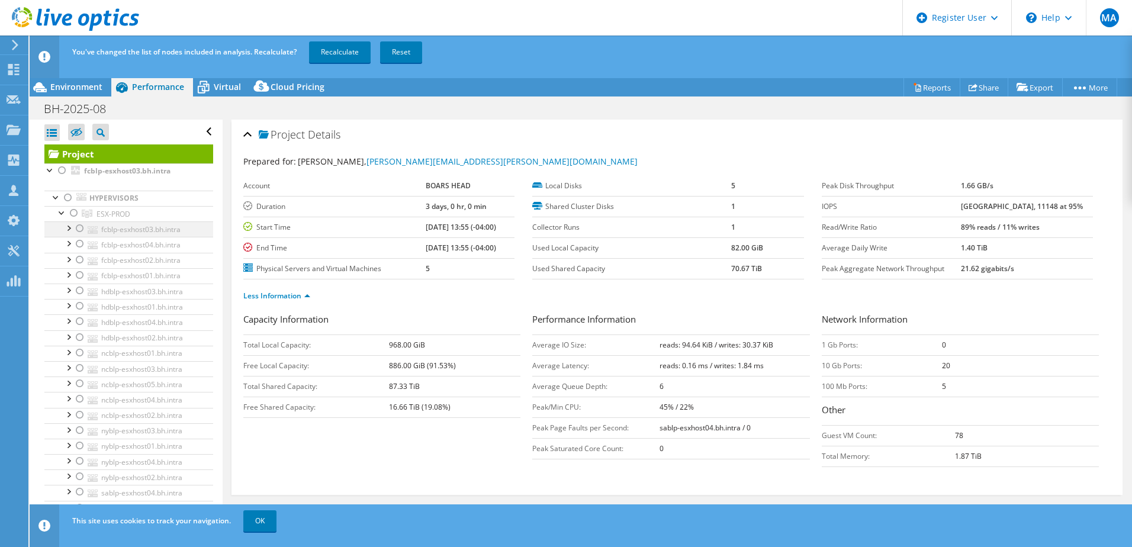
click at [81, 229] on div at bounding box center [80, 228] width 12 height 14
click at [80, 243] on div at bounding box center [80, 244] width 12 height 14
click at [81, 259] on div at bounding box center [80, 260] width 12 height 14
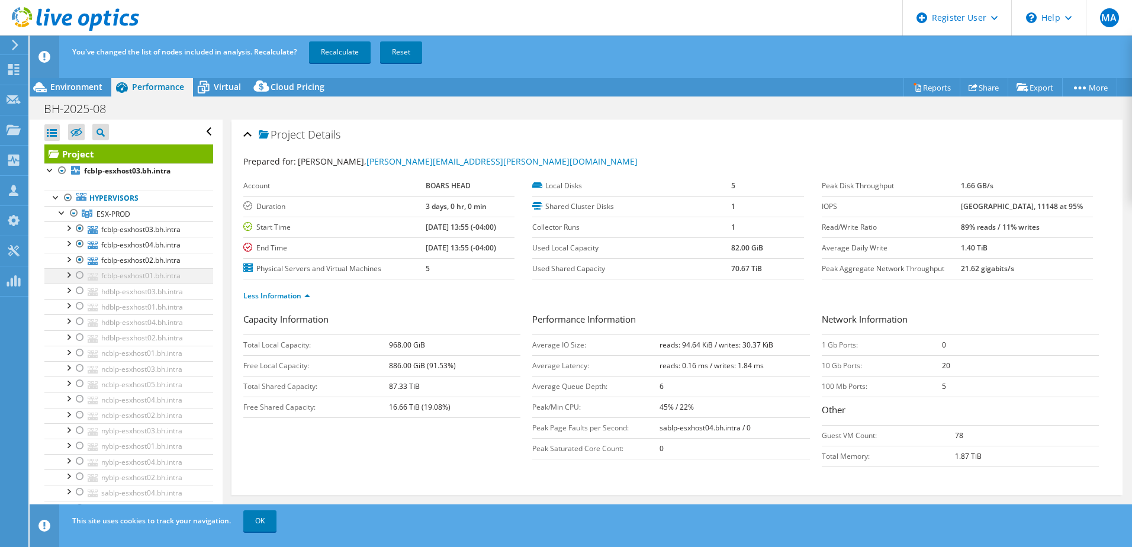
click at [78, 274] on div at bounding box center [80, 275] width 12 height 14
click at [81, 228] on div at bounding box center [80, 228] width 12 height 14
click at [79, 245] on div at bounding box center [80, 244] width 12 height 14
click at [81, 259] on div at bounding box center [80, 260] width 12 height 14
click at [80, 277] on div at bounding box center [80, 275] width 12 height 14
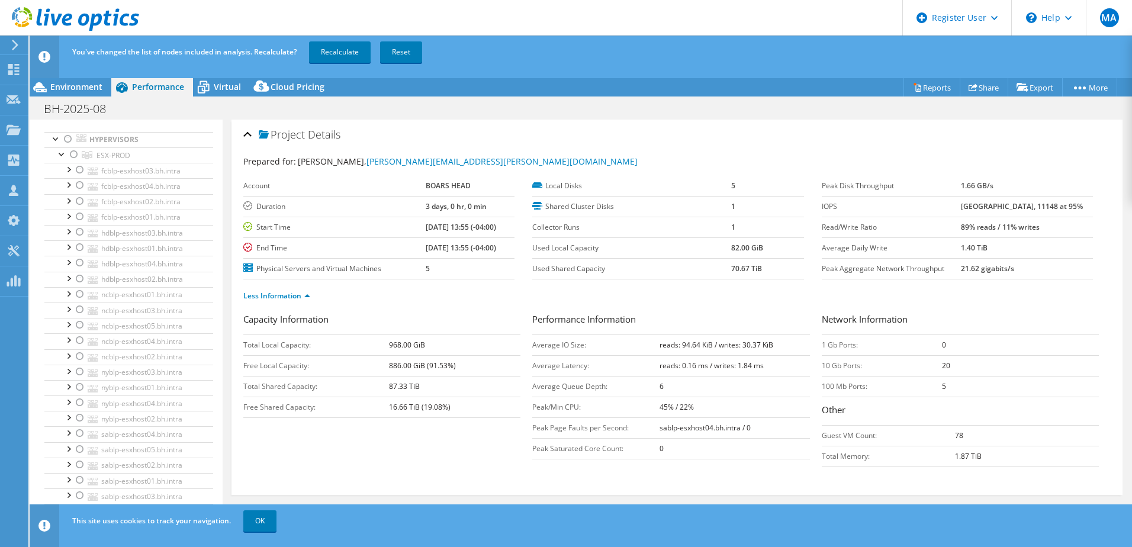
scroll to position [59, 0]
click at [80, 230] on div at bounding box center [80, 231] width 12 height 14
click at [79, 246] on div at bounding box center [80, 247] width 12 height 14
click at [79, 265] on div at bounding box center [80, 262] width 12 height 14
click at [80, 277] on div at bounding box center [80, 278] width 12 height 14
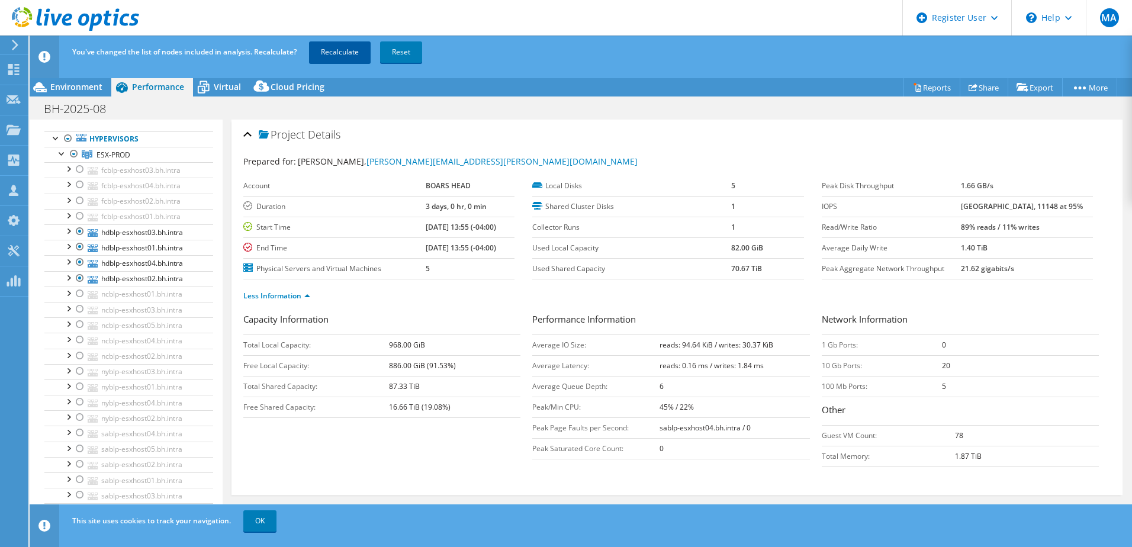
click at [339, 47] on link "Recalculate" at bounding box center [340, 51] width 62 height 21
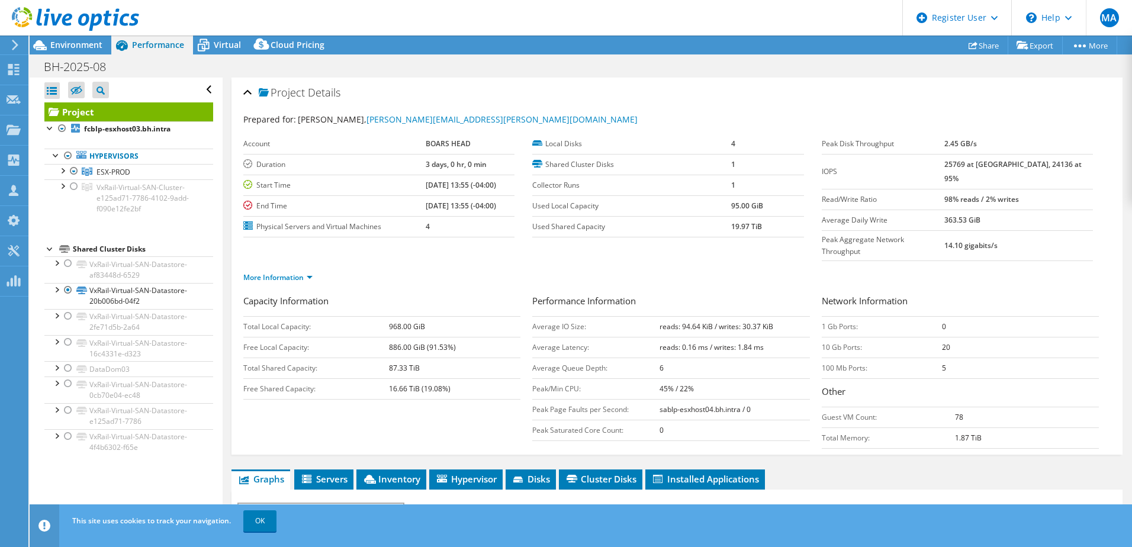
scroll to position [0, 0]
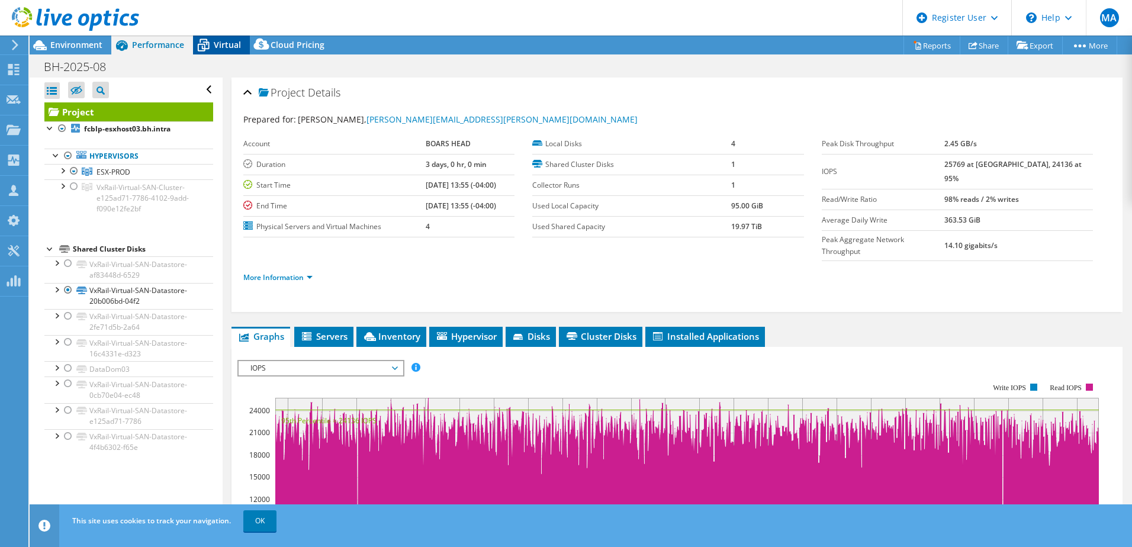
click at [217, 45] on span "Virtual" at bounding box center [227, 44] width 27 height 11
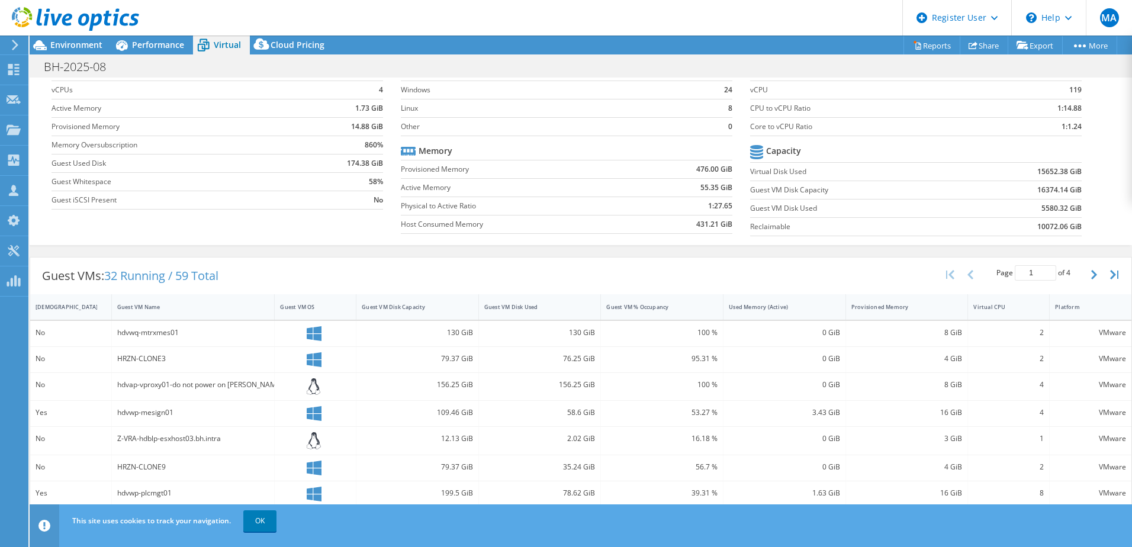
scroll to position [18, 0]
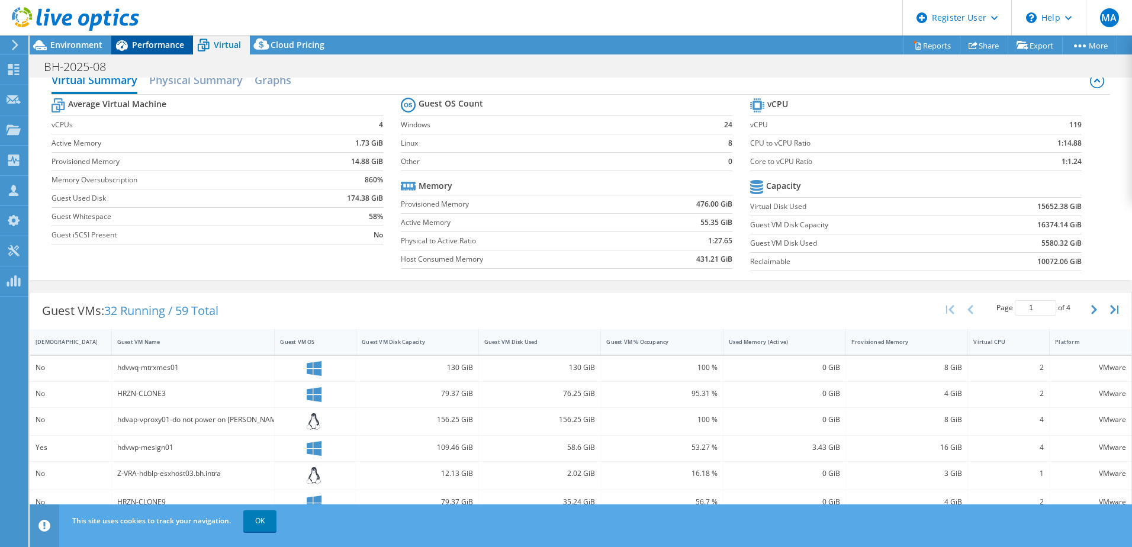
click at [160, 44] on span "Performance" at bounding box center [158, 44] width 52 height 11
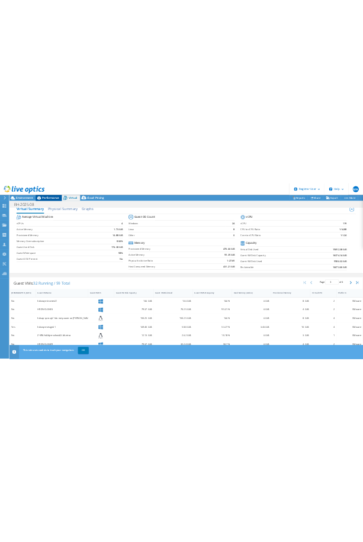
scroll to position [0, 0]
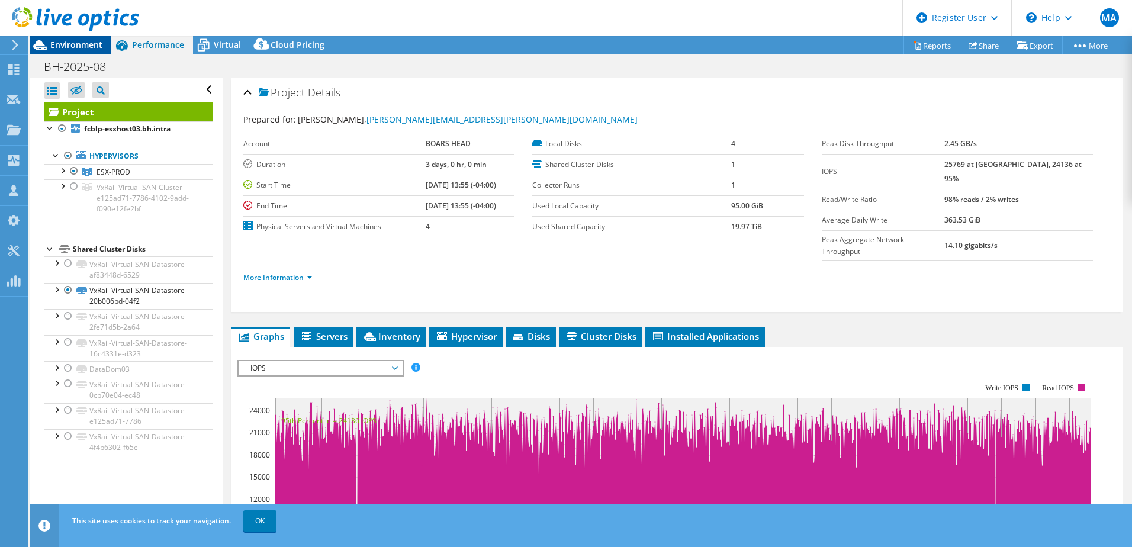
click at [86, 43] on span "Environment" at bounding box center [76, 44] width 52 height 11
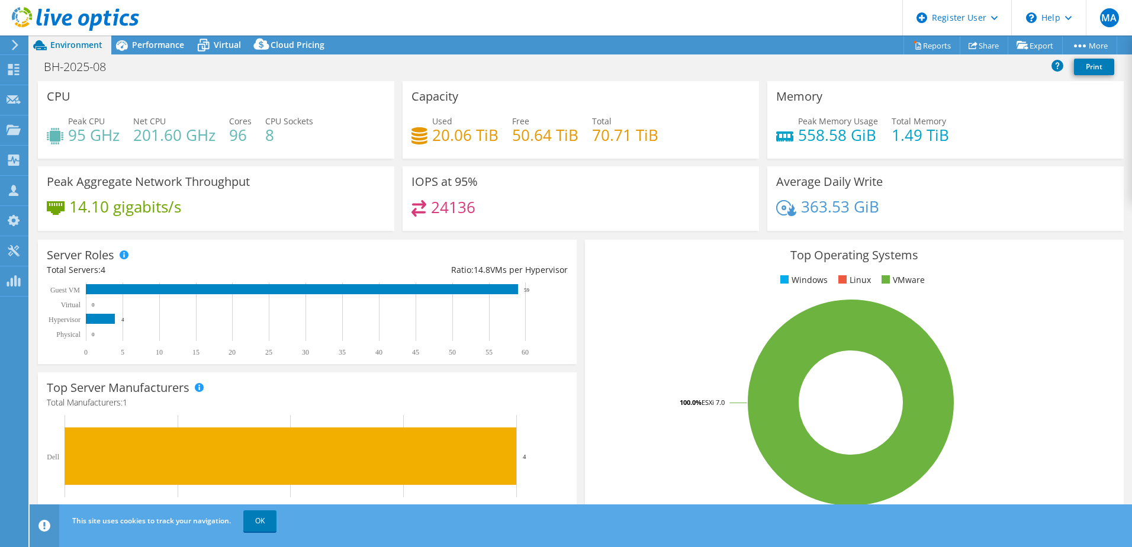
click at [689, 249] on h3 "Top Operating Systems" at bounding box center [854, 255] width 521 height 13
click at [169, 43] on span "Performance" at bounding box center [158, 44] width 52 height 11
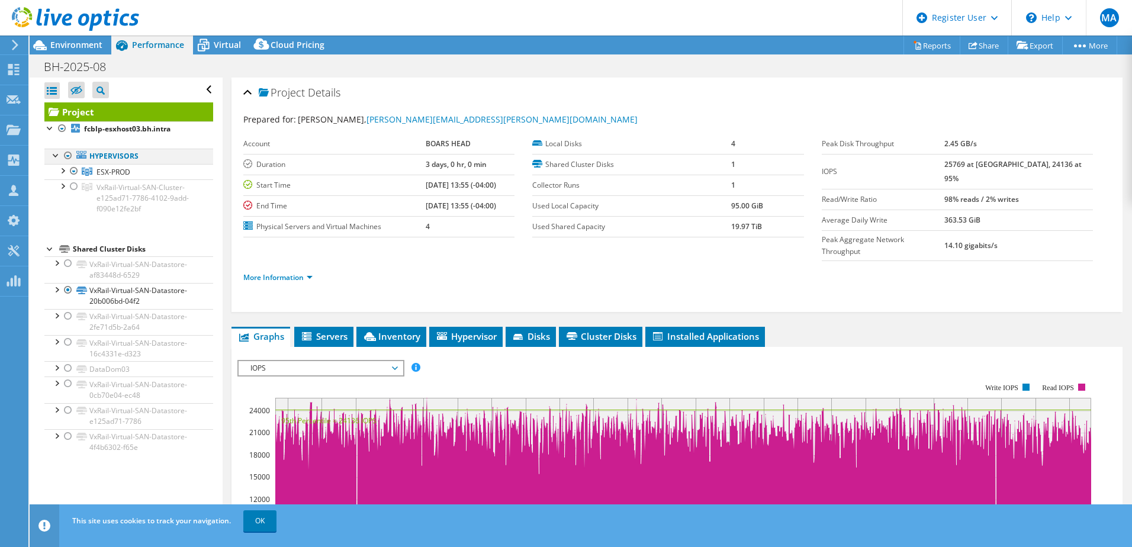
click at [56, 155] on div at bounding box center [56, 155] width 12 height 12
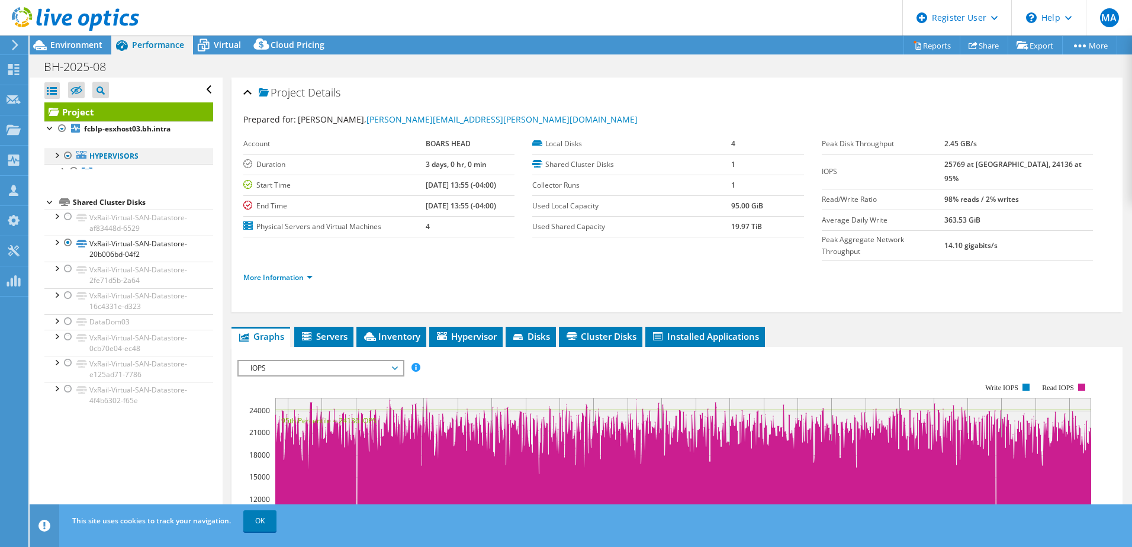
click at [56, 155] on div at bounding box center [56, 155] width 12 height 12
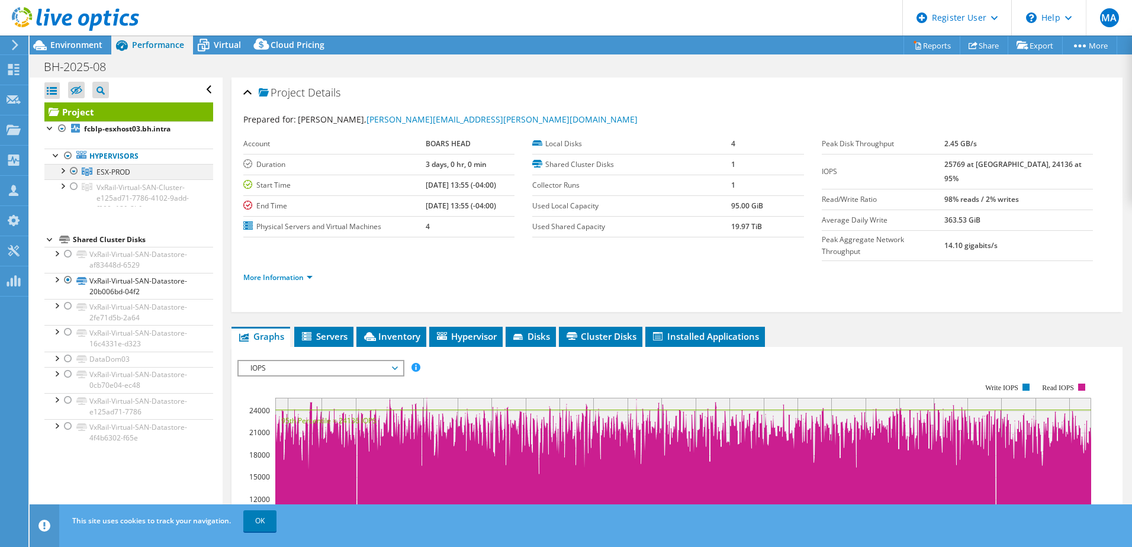
click at [62, 171] on div at bounding box center [62, 170] width 12 height 12
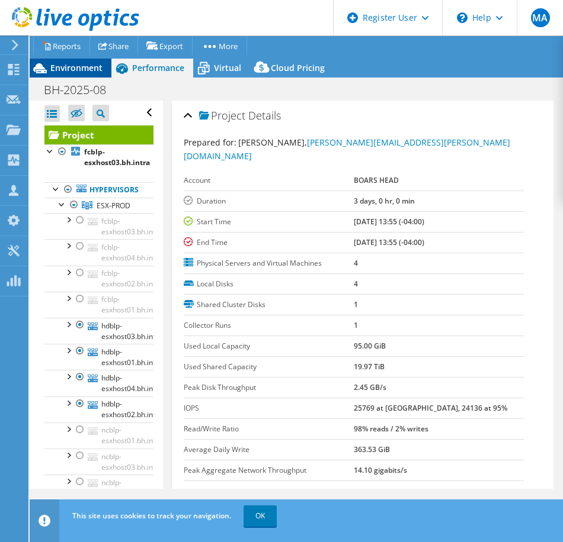
click at [91, 69] on span "Environment" at bounding box center [76, 67] width 52 height 11
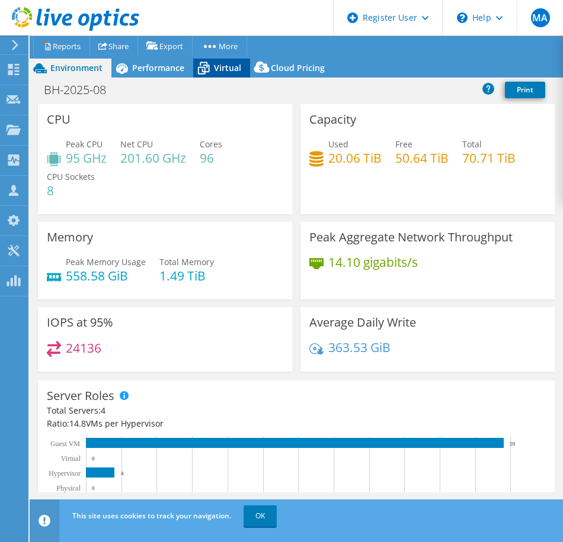
click at [232, 67] on span "Virtual" at bounding box center [227, 67] width 27 height 11
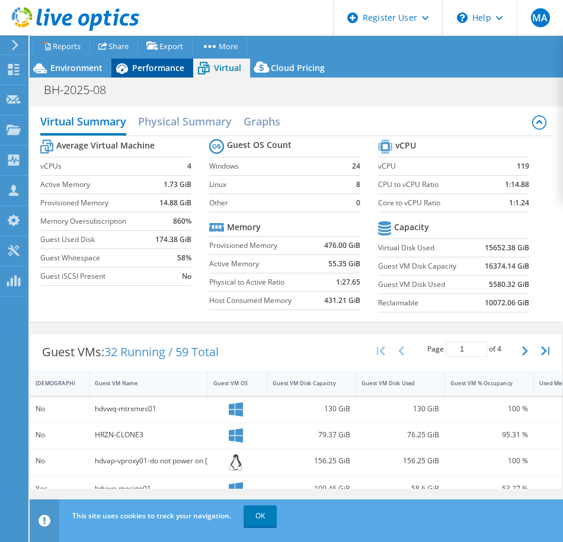
click at [143, 67] on span "Performance" at bounding box center [158, 67] width 52 height 11
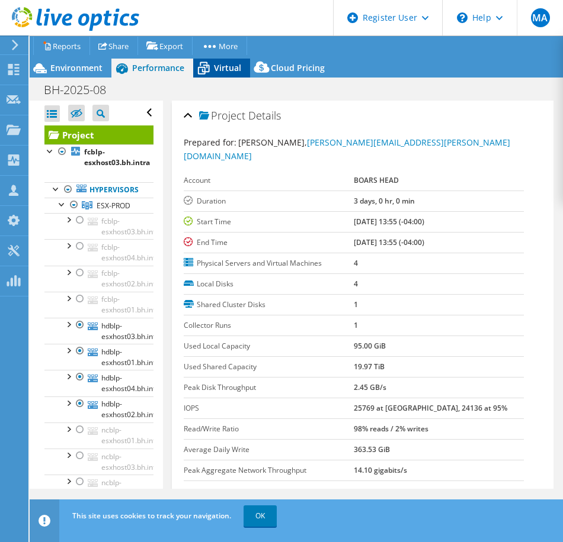
click at [203, 65] on icon at bounding box center [203, 68] width 21 height 21
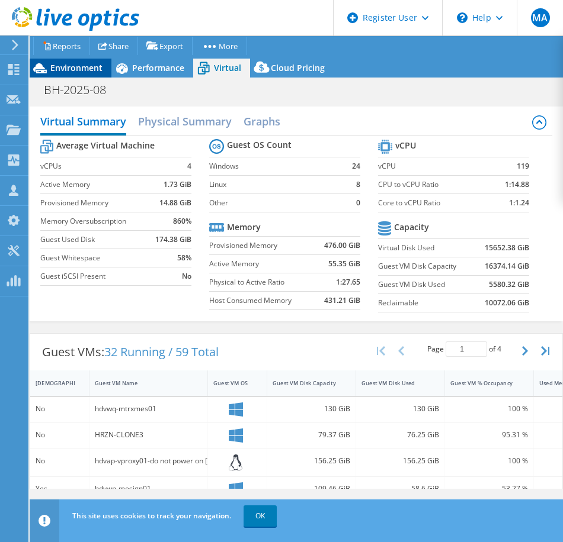
click at [65, 65] on span "Environment" at bounding box center [76, 67] width 52 height 11
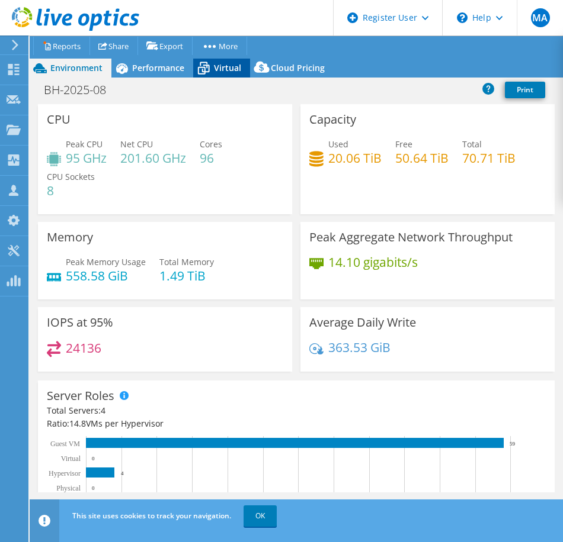
click at [231, 68] on span "Virtual" at bounding box center [227, 67] width 27 height 11
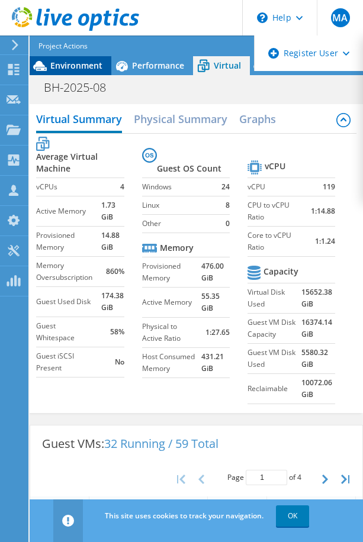
click at [64, 66] on span "Environment" at bounding box center [76, 65] width 52 height 11
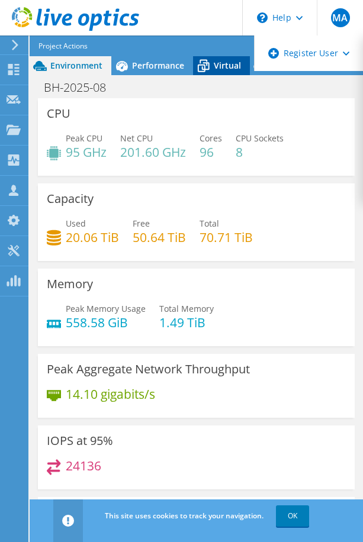
click at [214, 64] on span "Virtual" at bounding box center [227, 65] width 27 height 11
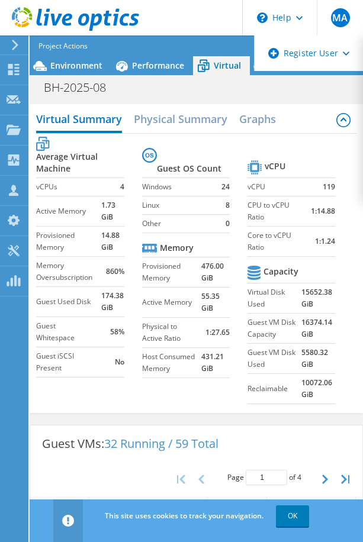
select select "USD"
drag, startPoint x: 296, startPoint y: 322, endPoint x: 326, endPoint y: 324, distance: 29.7
click at [326, 324] on tr "Guest VM Disk Capacity 16374.14 GiB" at bounding box center [292, 328] width 88 height 30
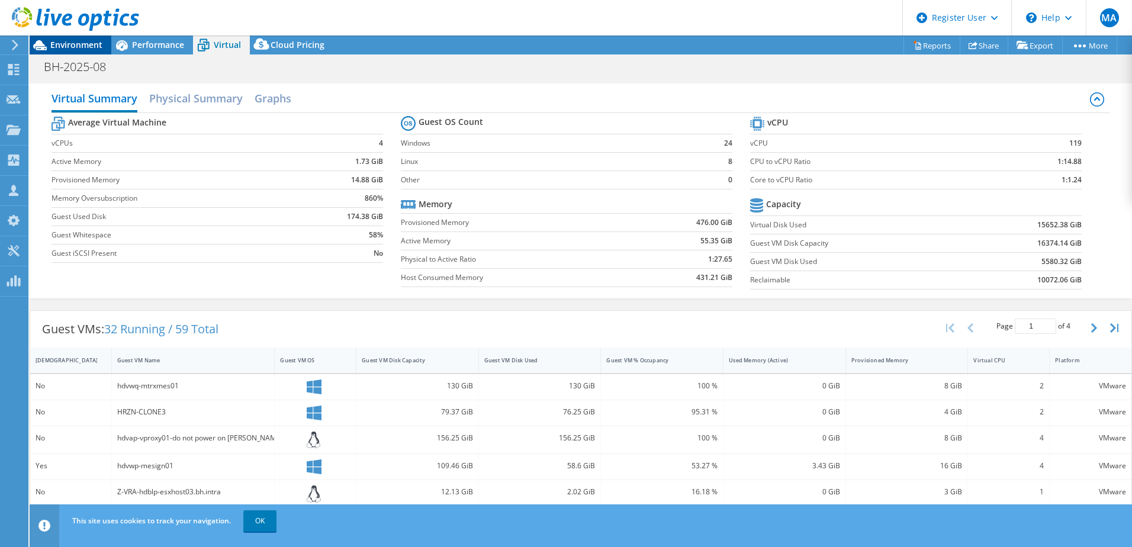
click at [93, 46] on span "Environment" at bounding box center [76, 44] width 52 height 11
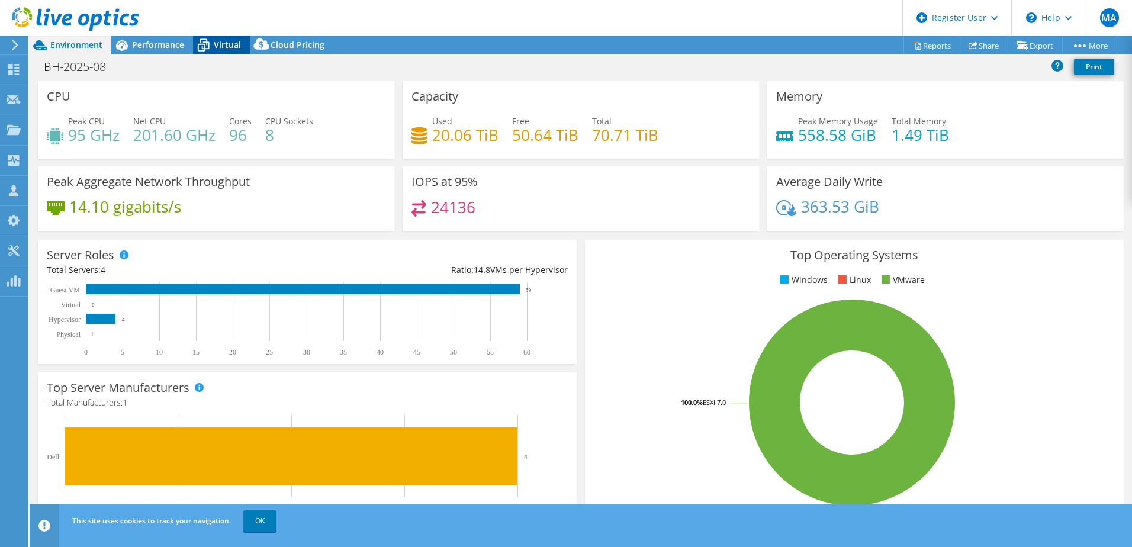
click at [205, 44] on icon at bounding box center [203, 45] width 21 height 21
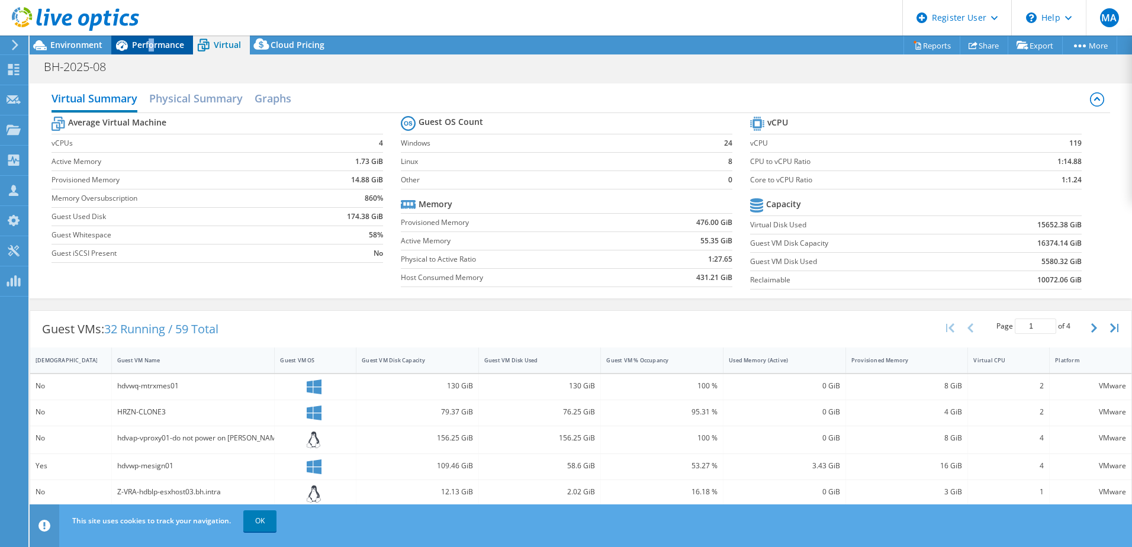
click at [150, 36] on div "Performance" at bounding box center [152, 45] width 82 height 19
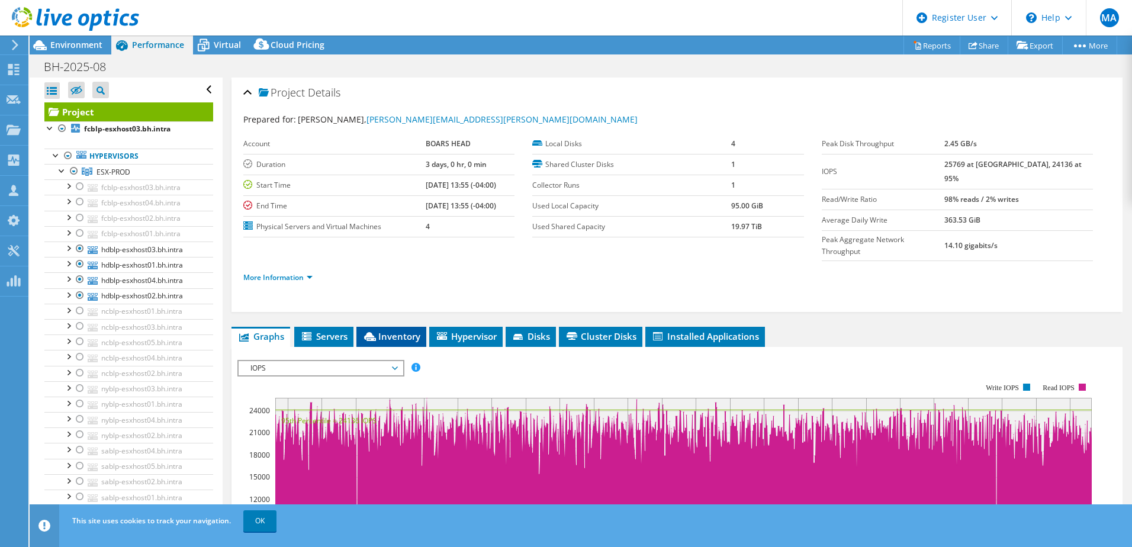
click at [362, 330] on span "Inventory" at bounding box center [391, 336] width 58 height 12
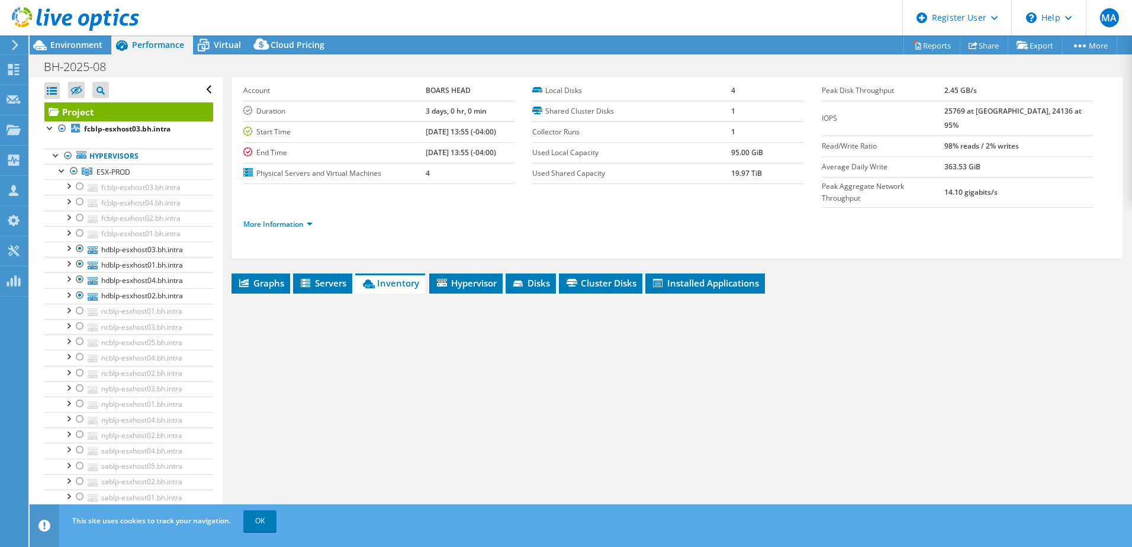
scroll to position [96, 0]
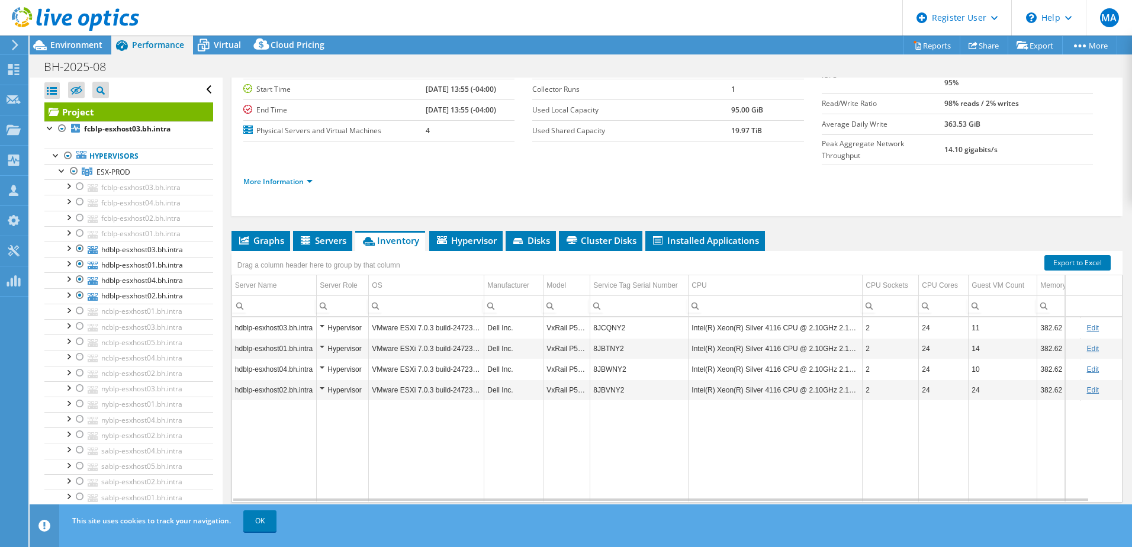
click at [362, 317] on td "Intel(R) Xeon(R) Silver 4116 CPU @ 2.10GHz 2.10 GHz" at bounding box center [776, 327] width 174 height 21
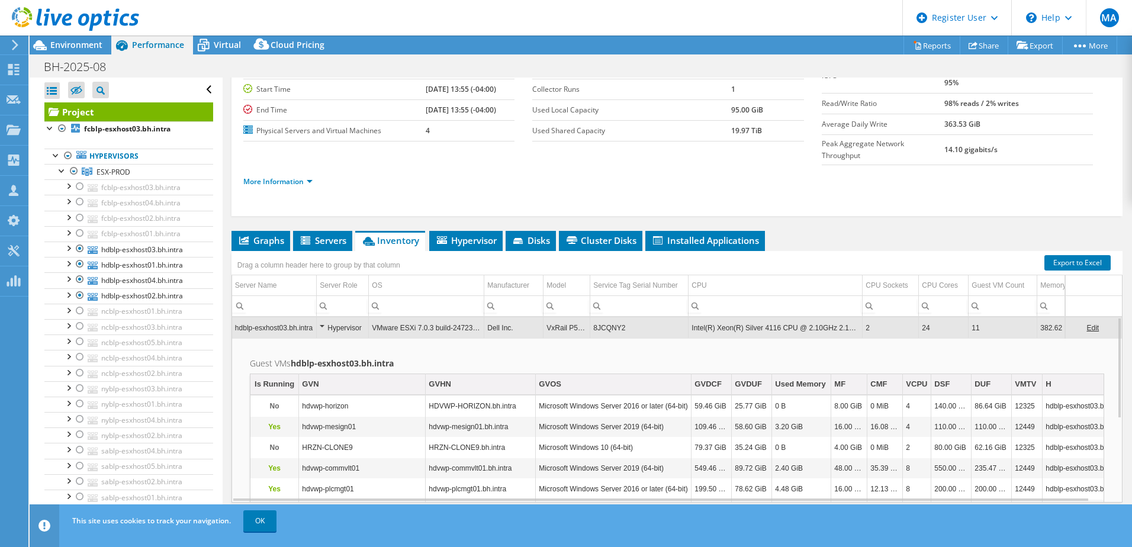
click at [362, 317] on td "Intel(R) Xeon(R) Silver 4116 CPU @ 2.10GHz 2.10 GHz" at bounding box center [776, 327] width 174 height 21
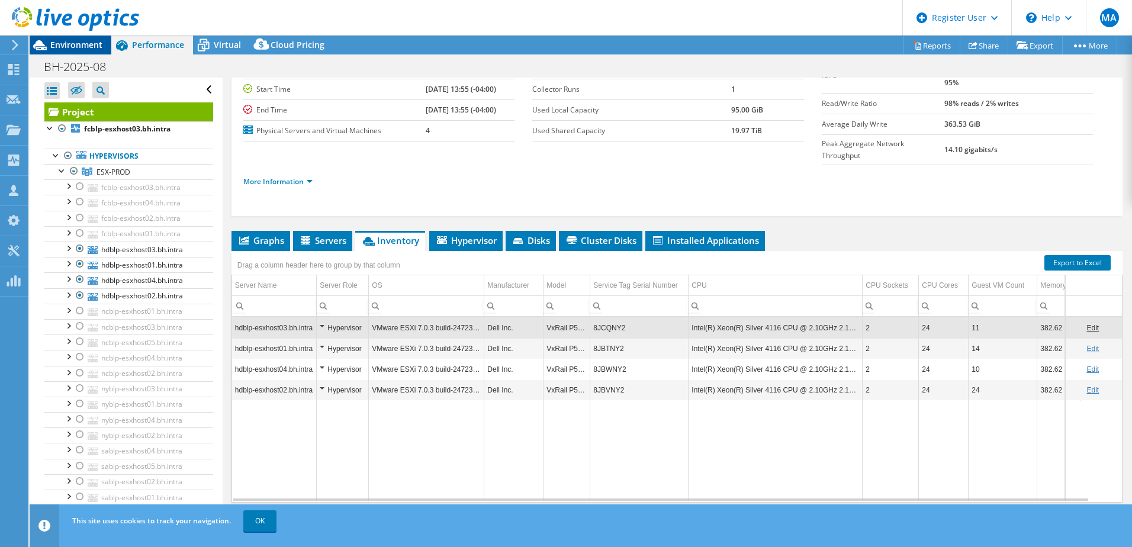
click at [73, 50] on span "Environment" at bounding box center [76, 44] width 52 height 11
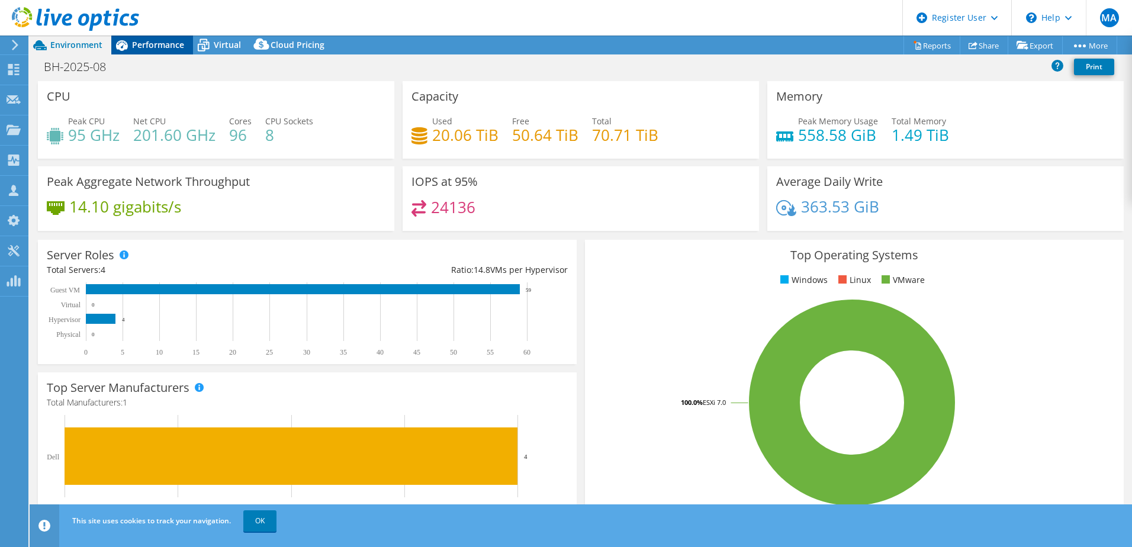
click at [159, 40] on span "Performance" at bounding box center [158, 44] width 52 height 11
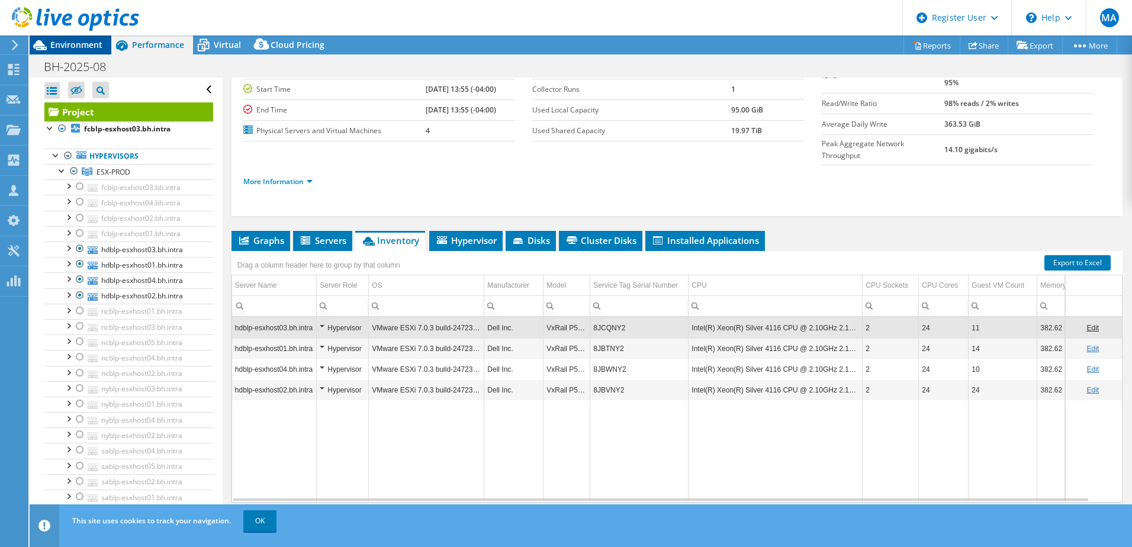
click at [82, 49] on span "Environment" at bounding box center [76, 44] width 52 height 11
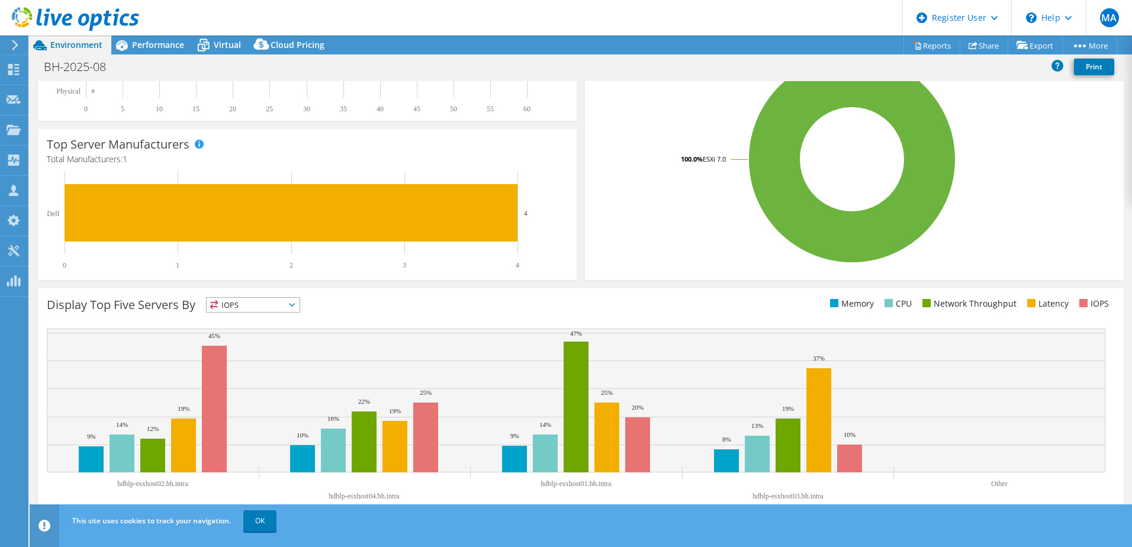
scroll to position [0, 0]
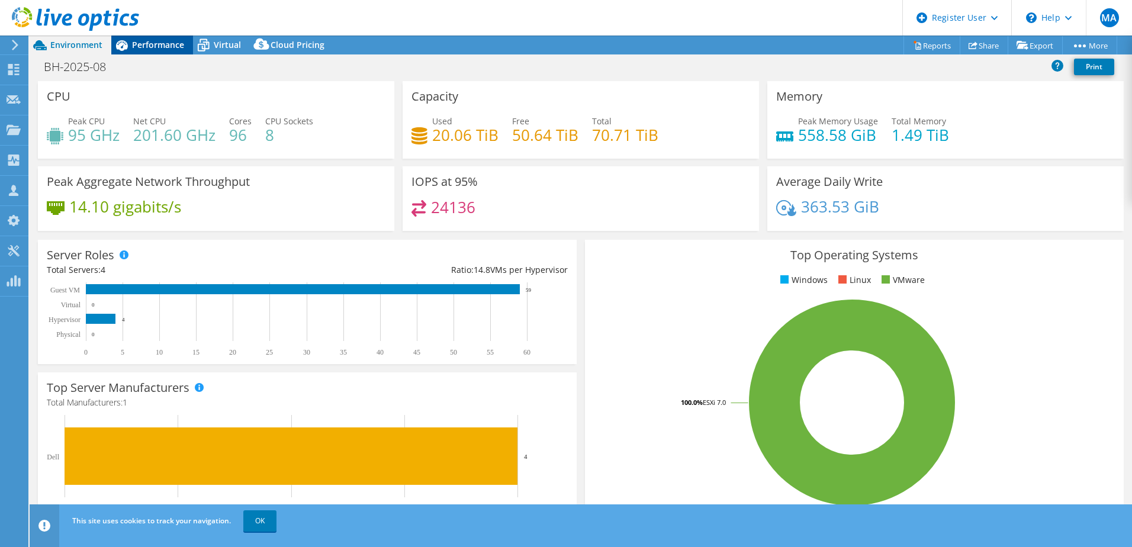
click at [167, 44] on span "Performance" at bounding box center [158, 44] width 52 height 11
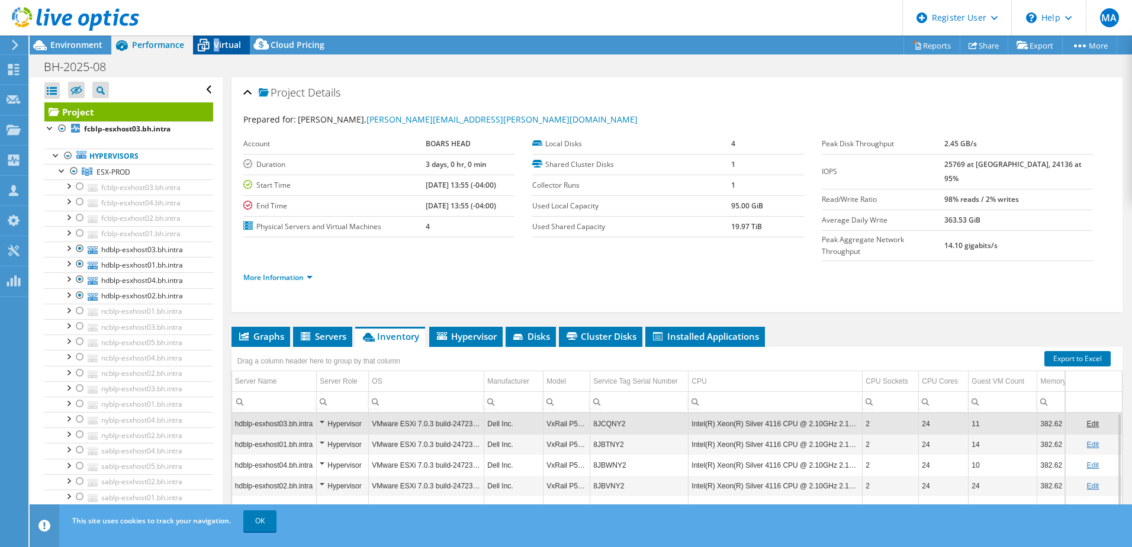
click at [217, 44] on span "Virtual" at bounding box center [227, 44] width 27 height 11
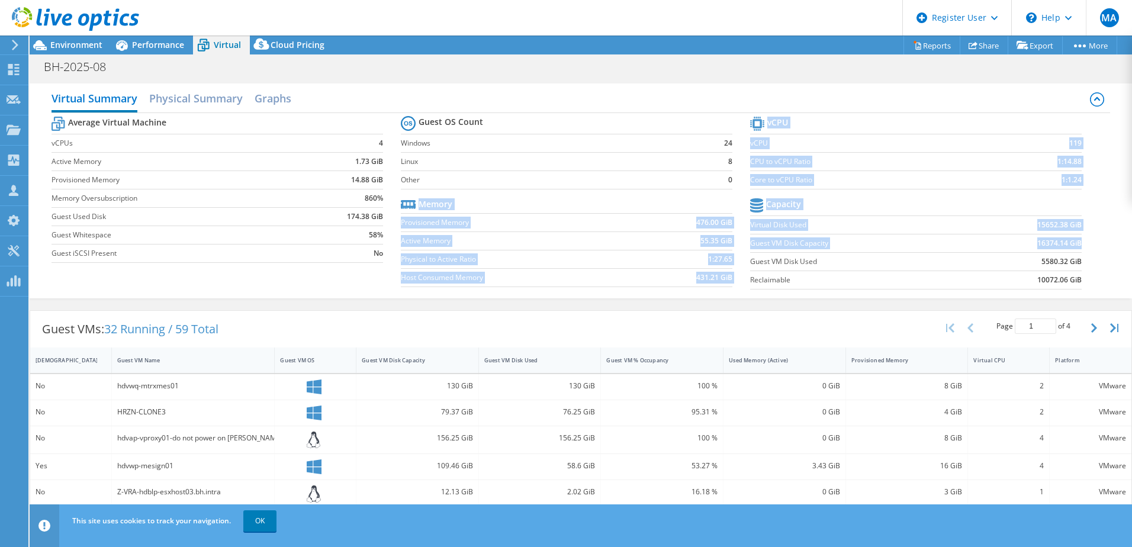
drag, startPoint x: 743, startPoint y: 247, endPoint x: 1074, endPoint y: 249, distance: 331.0
click at [362, 249] on div "Average Virtual Machine vCPUs 4 Active Memory 1.73 GiB Provisioned Memory 14.88…" at bounding box center [581, 204] width 1059 height 182
drag, startPoint x: 1074, startPoint y: 249, endPoint x: 1039, endPoint y: 261, distance: 36.3
click at [362, 252] on section "vCPU vCPU 119 CPU to vCPU Ratio 1:14.88 Core to vCPU Ratio 1:1.24 Capacity Virt…" at bounding box center [924, 205] width 349 height 182
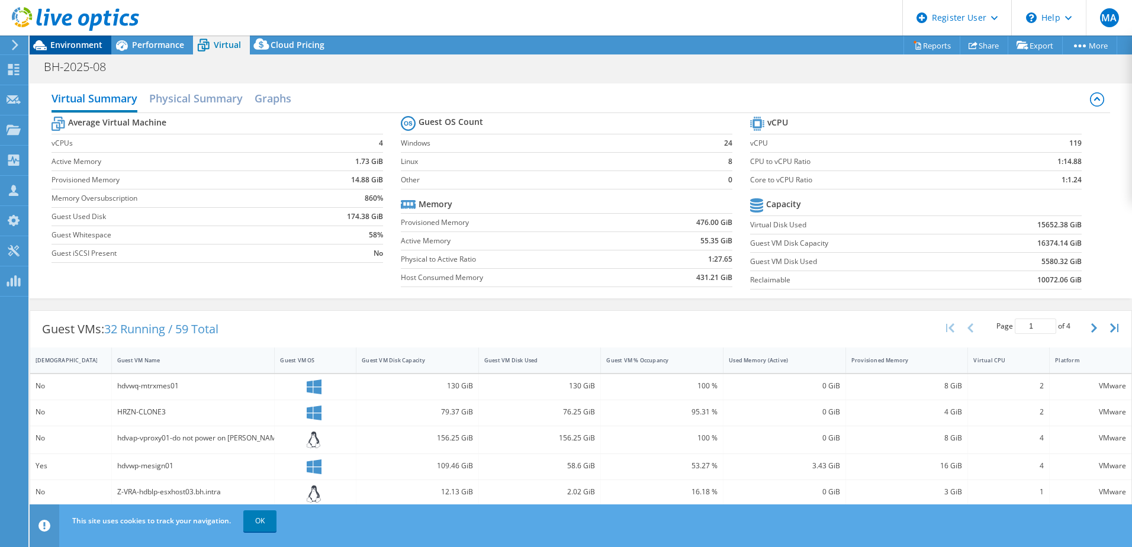
drag, startPoint x: 97, startPoint y: 47, endPoint x: 102, endPoint y: 49, distance: 6.4
click at [97, 47] on span "Environment" at bounding box center [76, 44] width 52 height 11
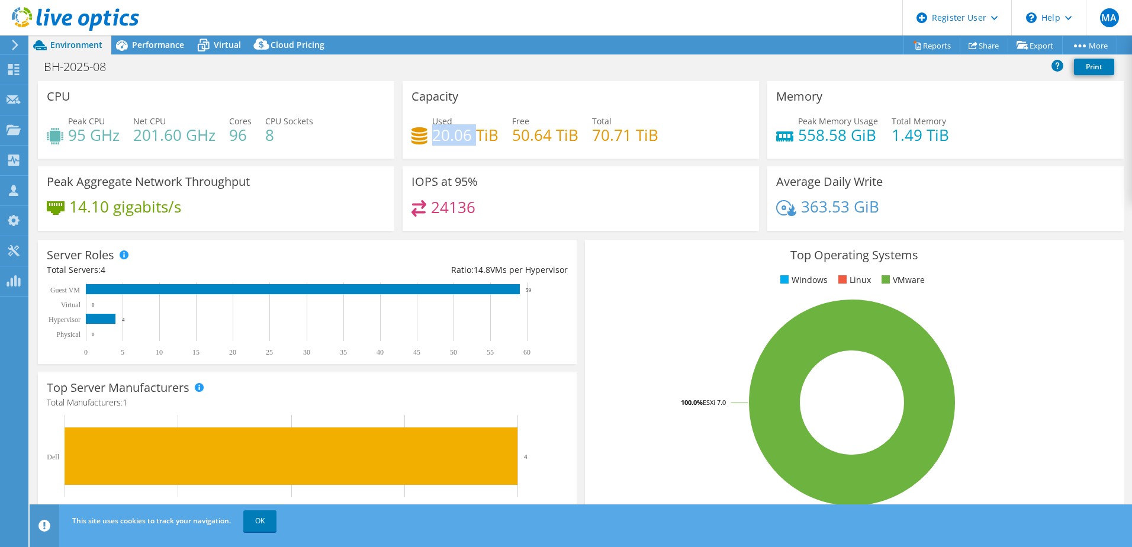
drag, startPoint x: 432, startPoint y: 137, endPoint x: 477, endPoint y: 145, distance: 45.7
click at [362, 142] on h4 "20.06 TiB" at bounding box center [465, 135] width 66 height 13
click at [362, 147] on div "Used 20.06 TiB Free 50.64 TiB Total 70.71 TiB" at bounding box center [581, 134] width 339 height 38
click at [162, 46] on span "Performance" at bounding box center [158, 44] width 52 height 11
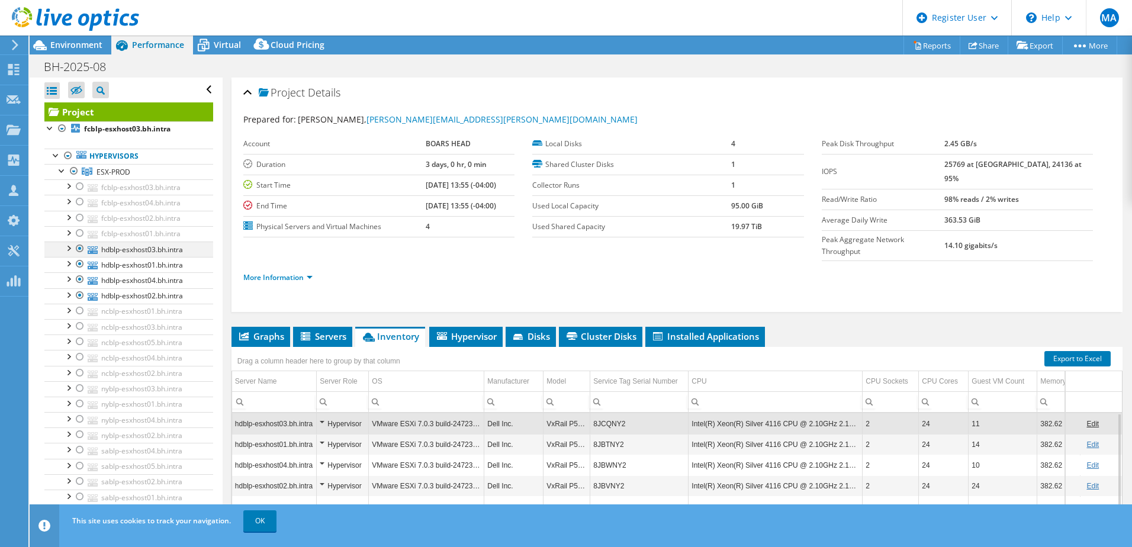
click at [80, 248] on div at bounding box center [80, 249] width 12 height 14
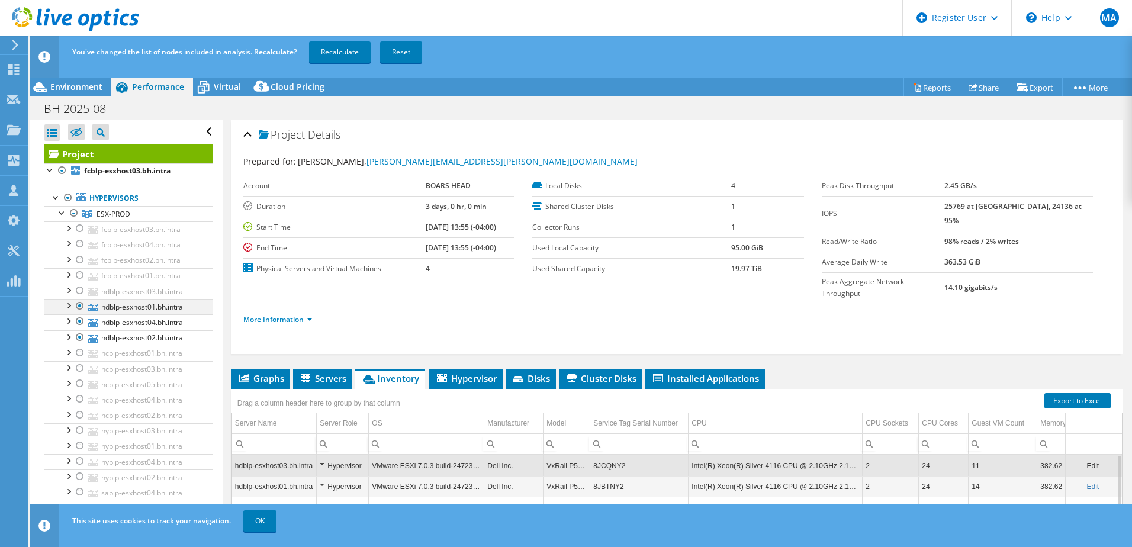
click at [79, 305] on div at bounding box center [80, 306] width 12 height 14
click at [80, 323] on div at bounding box center [80, 321] width 12 height 14
click at [78, 334] on div at bounding box center [80, 337] width 12 height 14
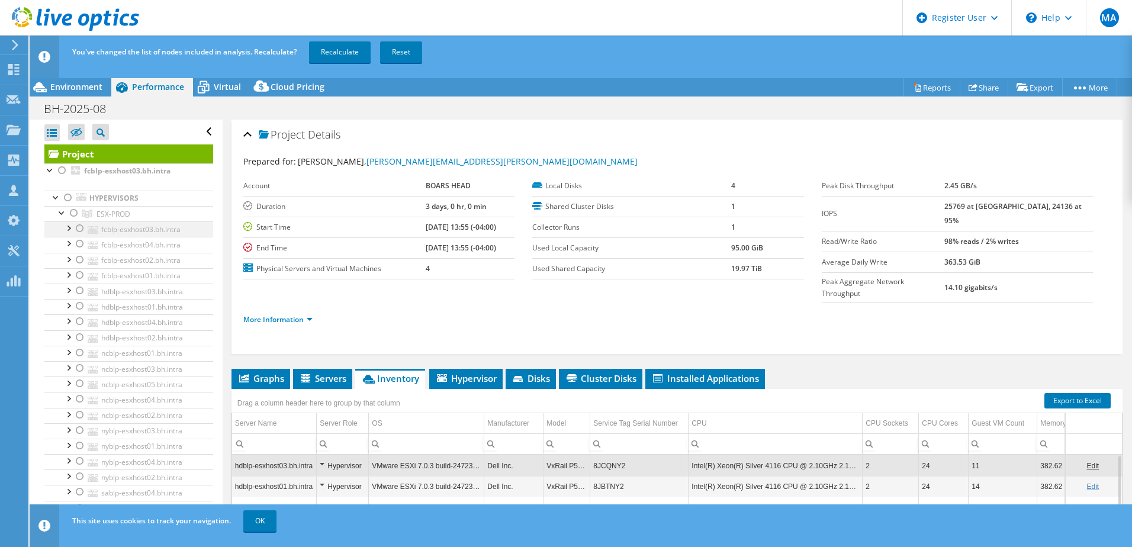
drag, startPoint x: 78, startPoint y: 227, endPoint x: 81, endPoint y: 235, distance: 8.1
click at [79, 227] on div at bounding box center [80, 228] width 12 height 14
click at [79, 246] on div at bounding box center [80, 244] width 12 height 14
click at [78, 260] on div at bounding box center [80, 260] width 12 height 14
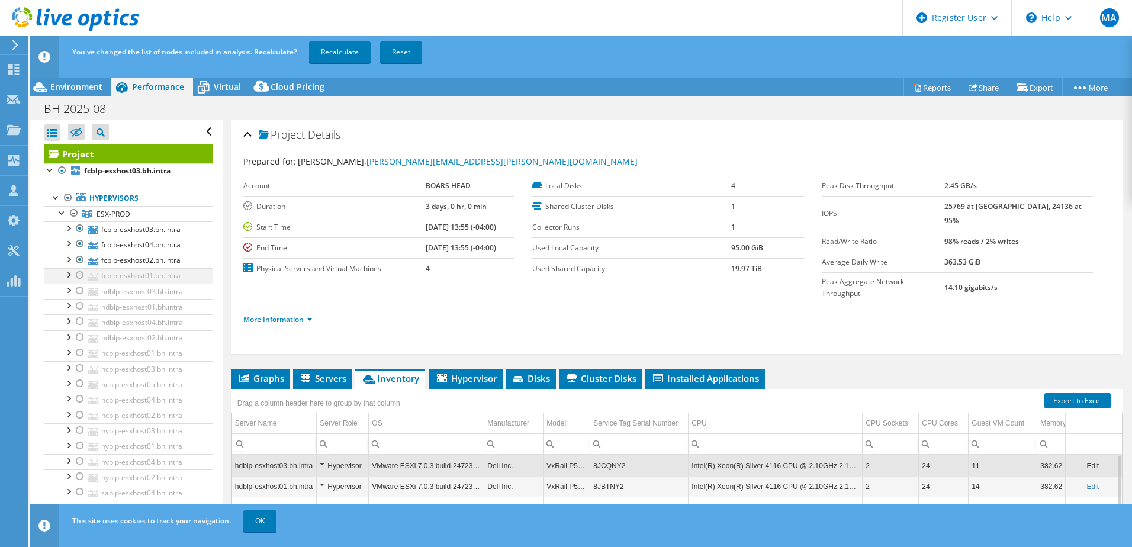
click at [76, 276] on div at bounding box center [80, 275] width 12 height 14
click at [335, 47] on link "Recalculate" at bounding box center [340, 51] width 62 height 21
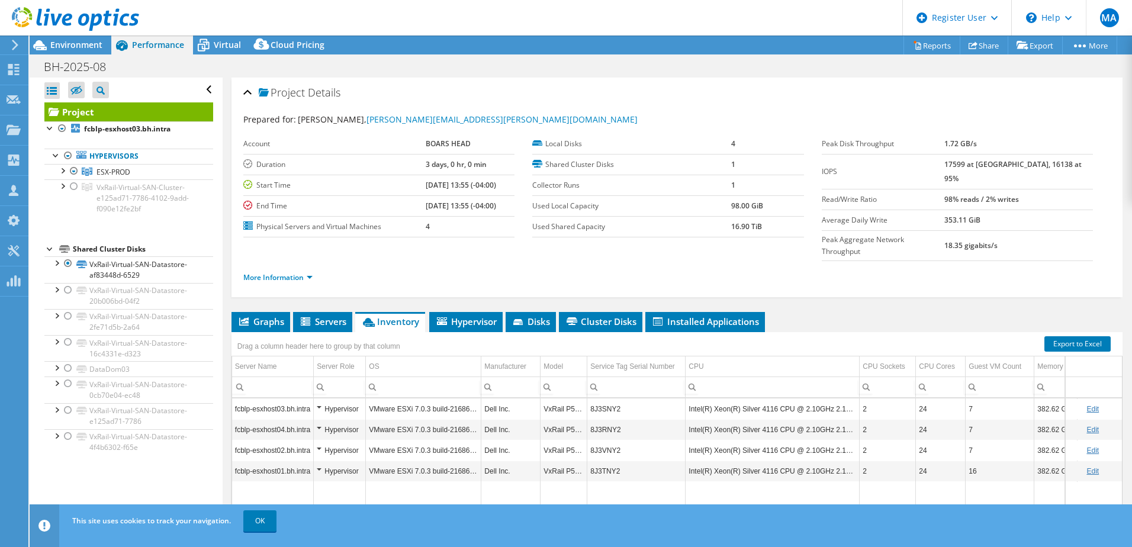
click at [362, 100] on div "Project Details" at bounding box center [677, 93] width 868 height 25
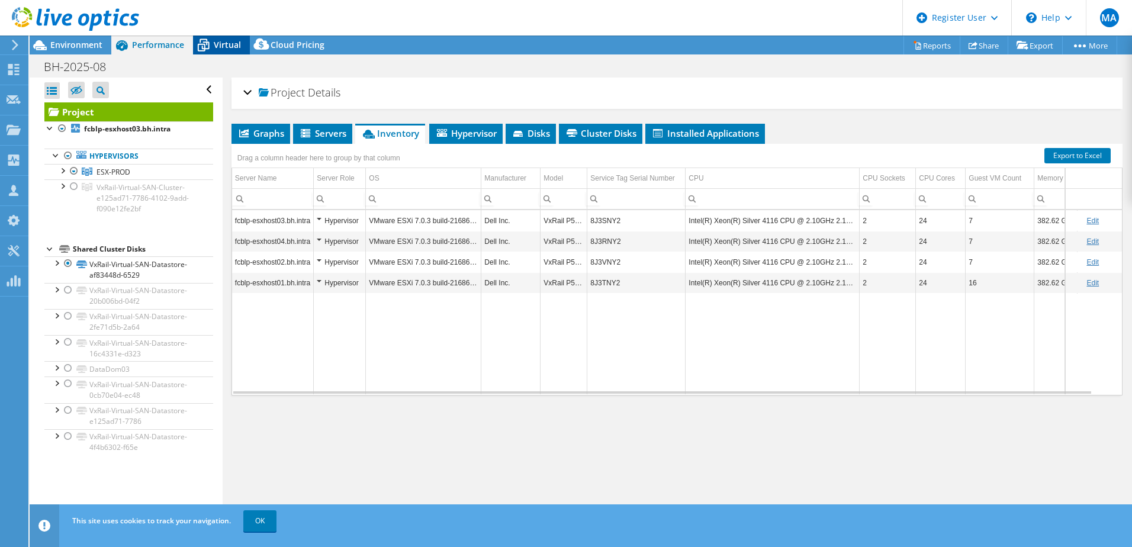
click at [231, 44] on span "Virtual" at bounding box center [227, 44] width 27 height 11
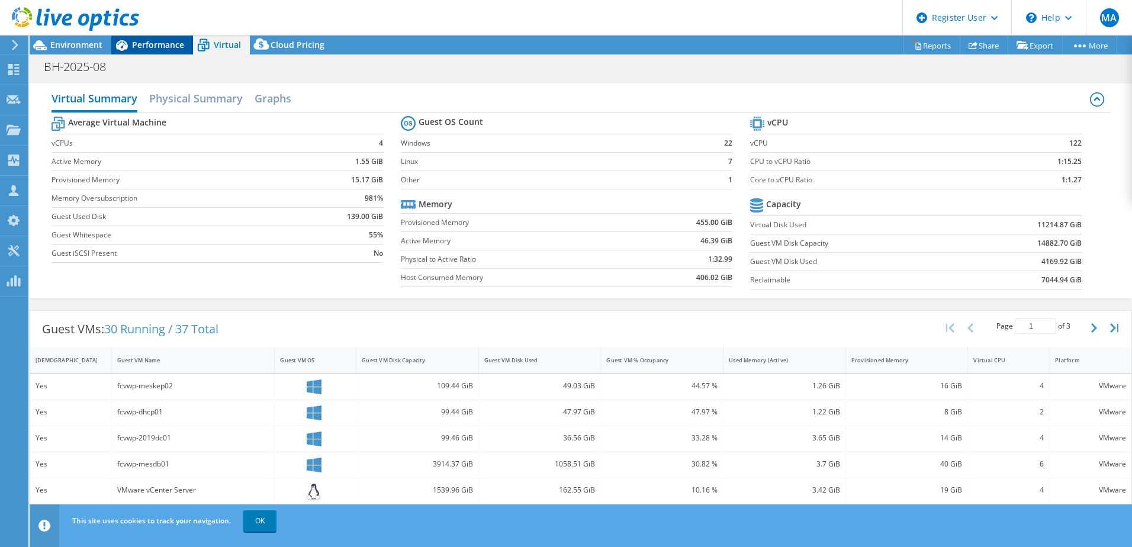
click at [152, 51] on div "Performance" at bounding box center [152, 45] width 82 height 19
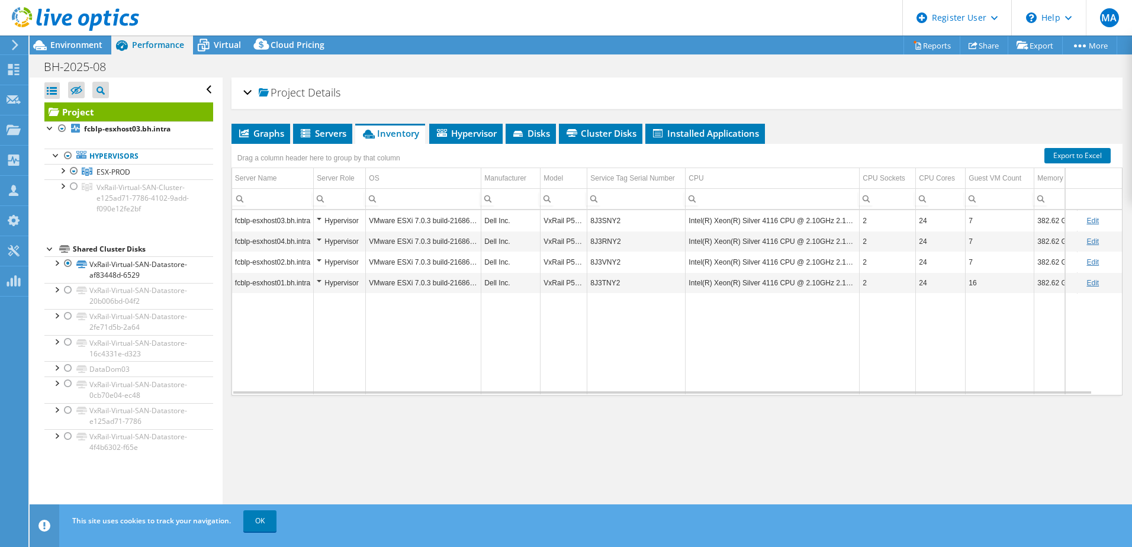
click at [88, 38] on div at bounding box center [69, 20] width 139 height 40
click at [84, 45] on span "Environment" at bounding box center [76, 44] width 52 height 11
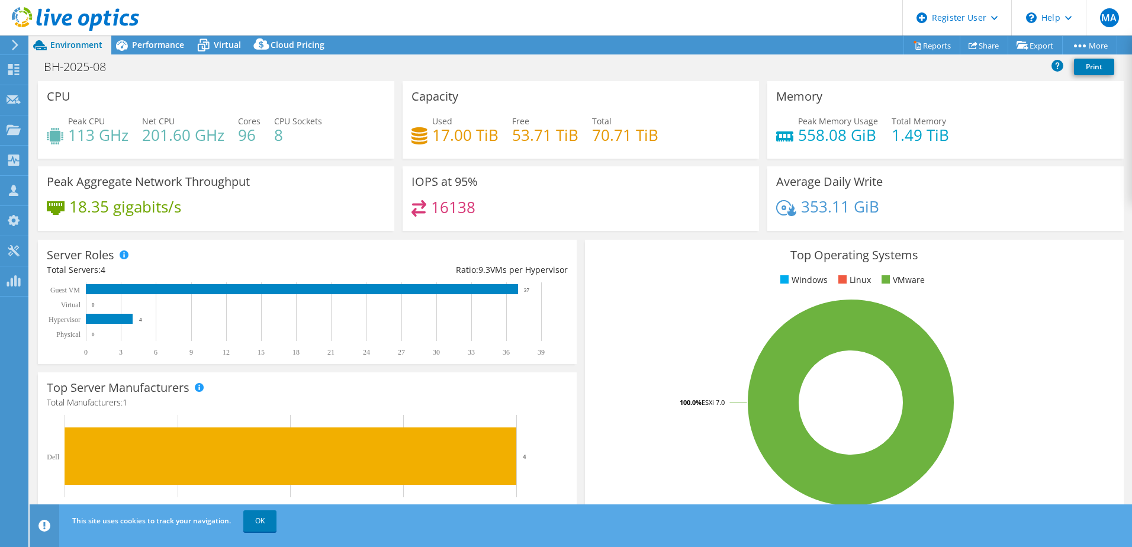
click at [164, 29] on header "MA Dell User Maria Ardila Maria.Ardila@dell.com Dell My Profile Log Out \n Help…" at bounding box center [566, 18] width 1132 height 36
click at [159, 43] on span "Performance" at bounding box center [158, 44] width 52 height 11
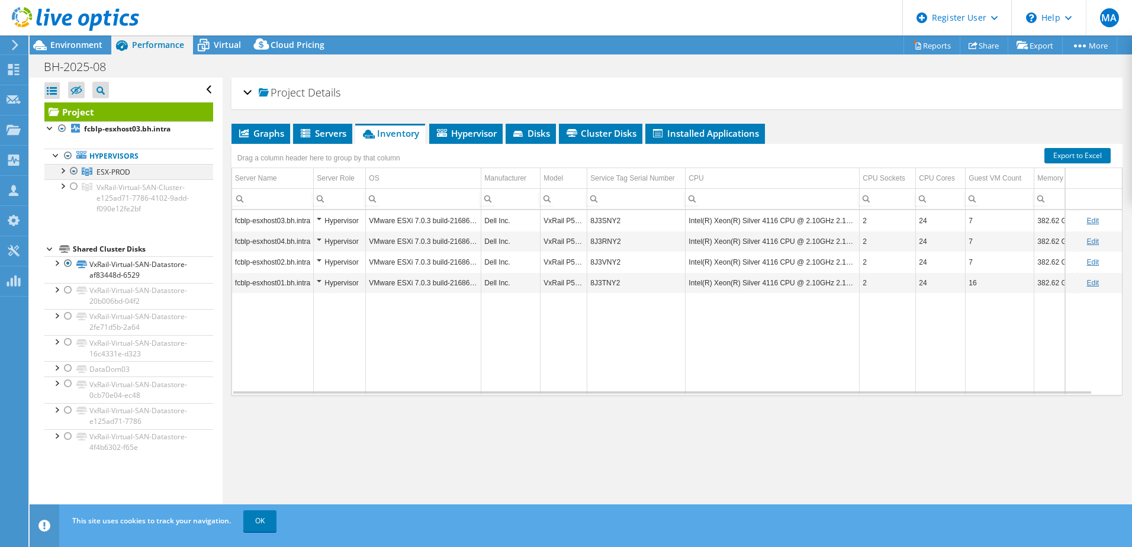
click at [61, 169] on div at bounding box center [62, 170] width 12 height 12
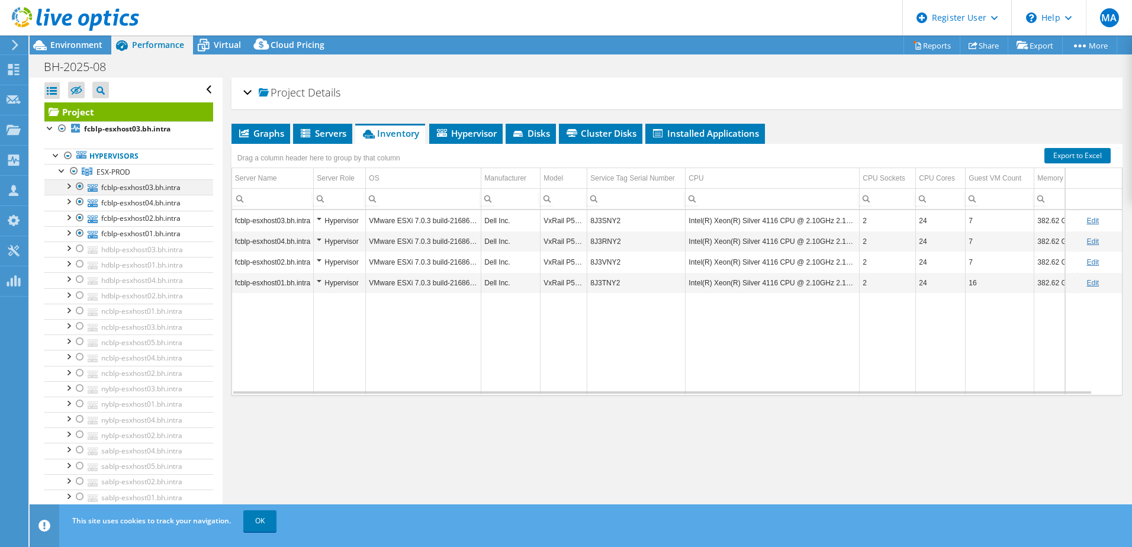
click at [81, 184] on div at bounding box center [80, 186] width 12 height 14
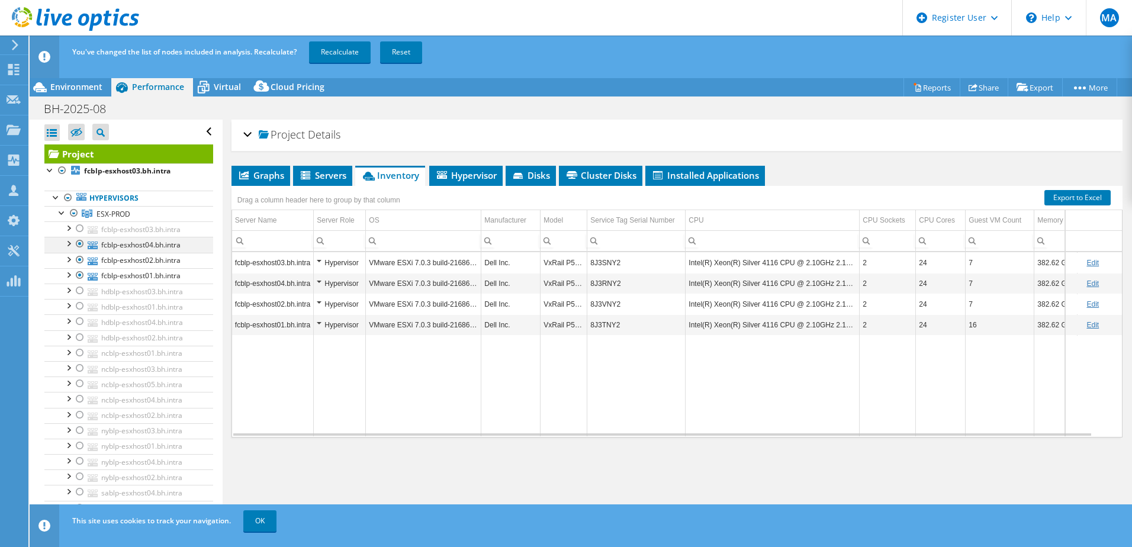
click at [79, 245] on div at bounding box center [80, 244] width 12 height 14
click at [81, 261] on div at bounding box center [80, 260] width 12 height 14
click at [81, 275] on div at bounding box center [80, 275] width 12 height 14
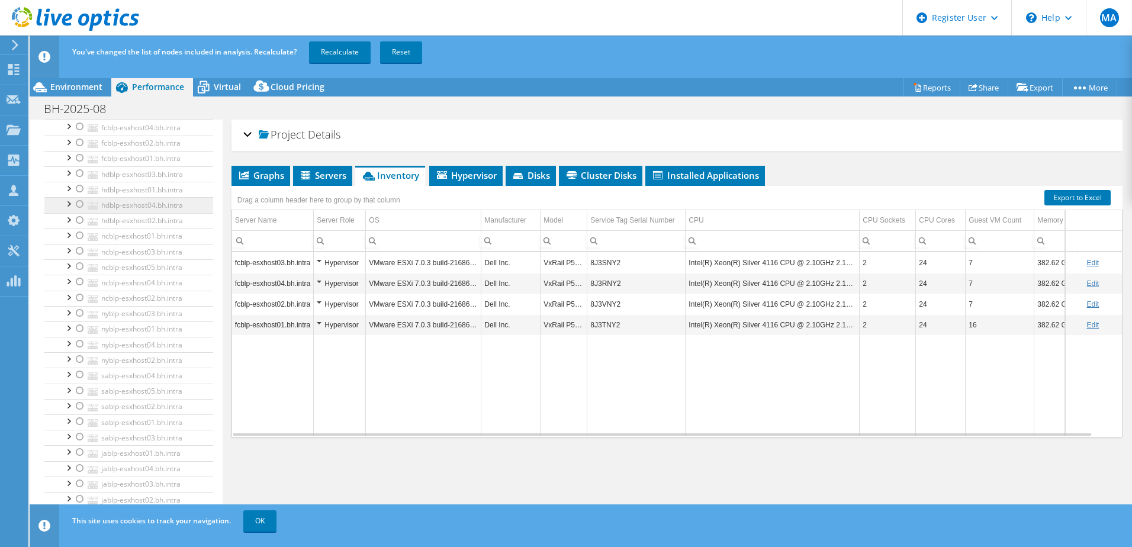
scroll to position [118, 0]
click at [80, 232] on div at bounding box center [80, 234] width 12 height 14
click at [80, 250] on div at bounding box center [80, 250] width 12 height 14
click at [81, 267] on div at bounding box center [80, 265] width 12 height 14
click at [81, 280] on div at bounding box center [80, 281] width 12 height 14
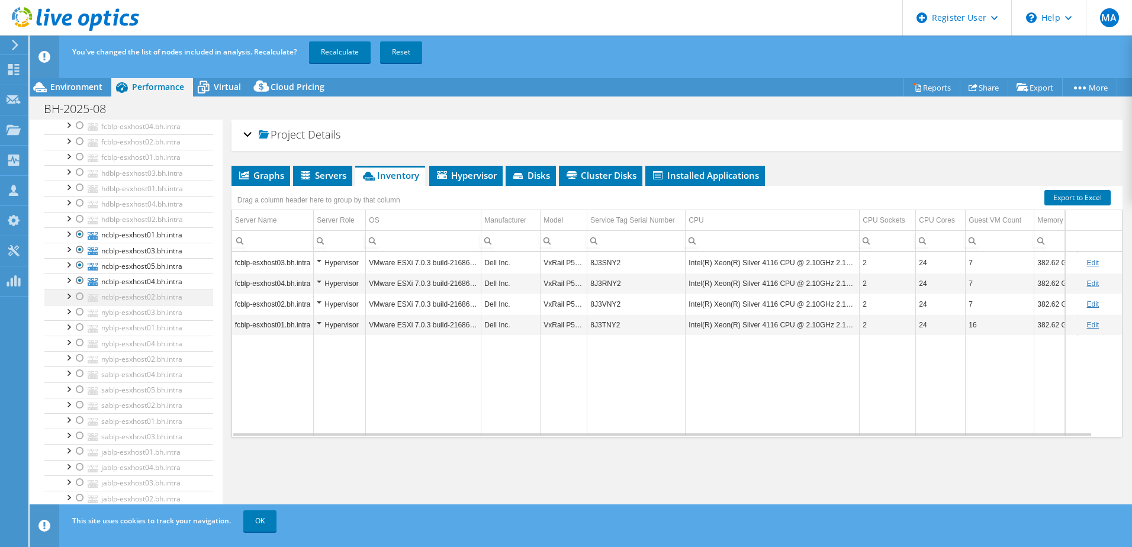
click at [80, 293] on div at bounding box center [80, 297] width 12 height 14
click at [334, 57] on link "Recalculate" at bounding box center [340, 51] width 62 height 21
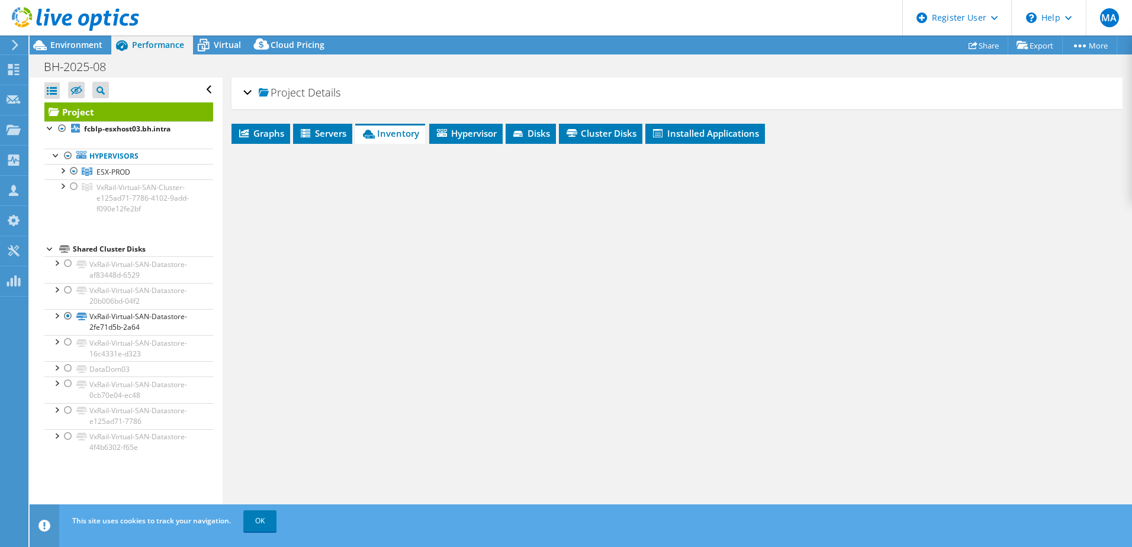
scroll to position [0, 0]
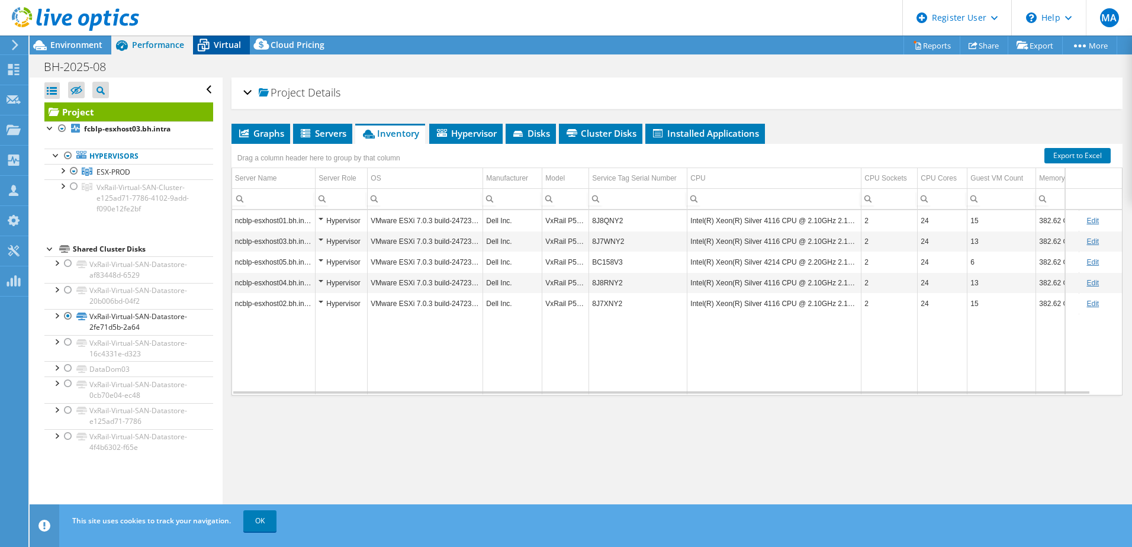
click at [219, 46] on span "Virtual" at bounding box center [227, 44] width 27 height 11
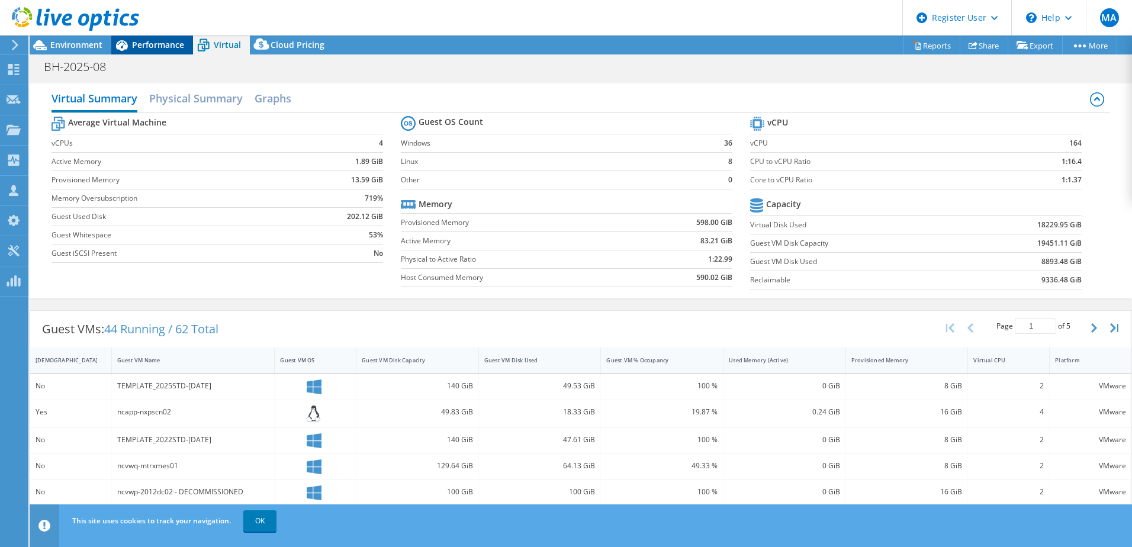
click at [142, 44] on span "Performance" at bounding box center [158, 44] width 52 height 11
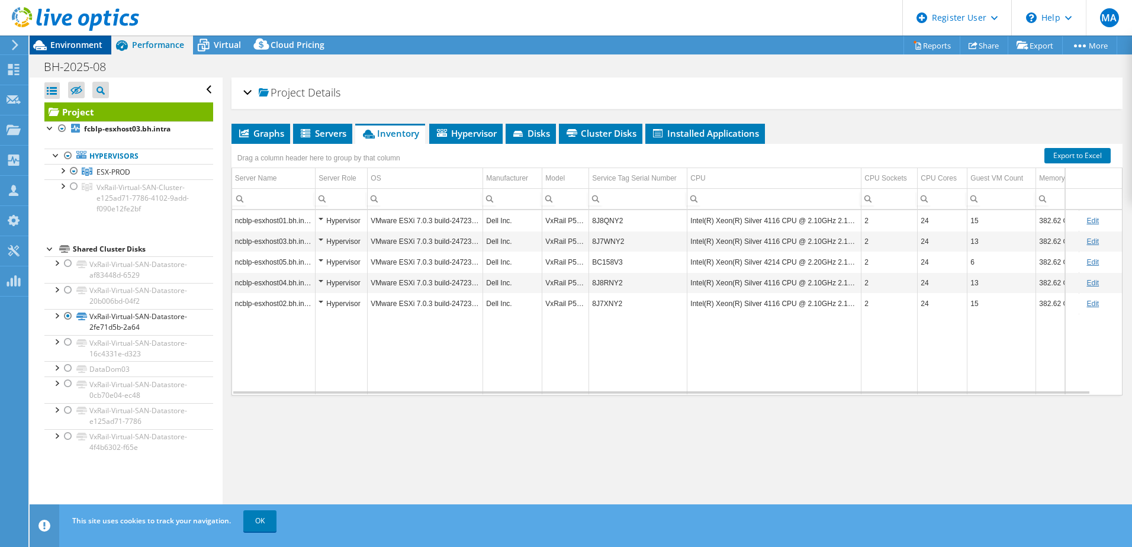
click at [93, 48] on span "Environment" at bounding box center [76, 44] width 52 height 11
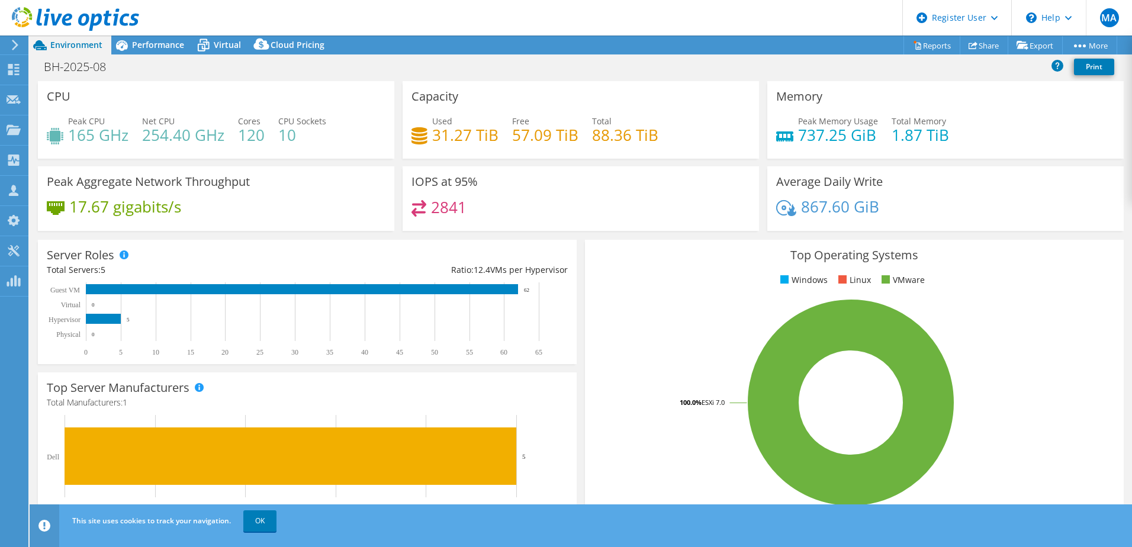
click at [156, 55] on div "BH-2025-08 Print" at bounding box center [581, 67] width 1103 height 27
click at [163, 47] on span "Performance" at bounding box center [158, 44] width 52 height 11
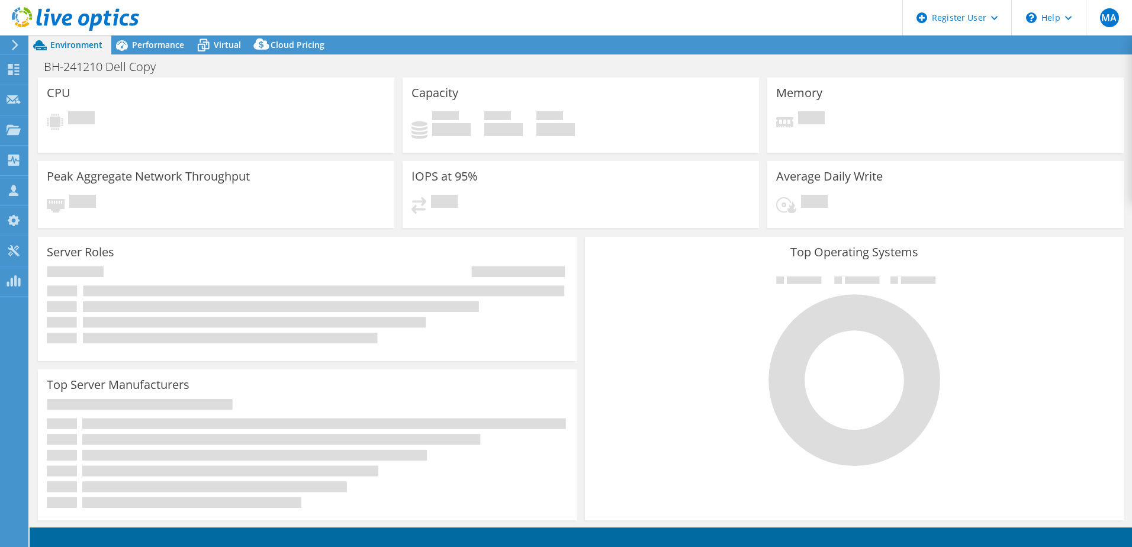
select select "USD"
